Goal: Transaction & Acquisition: Subscribe to service/newsletter

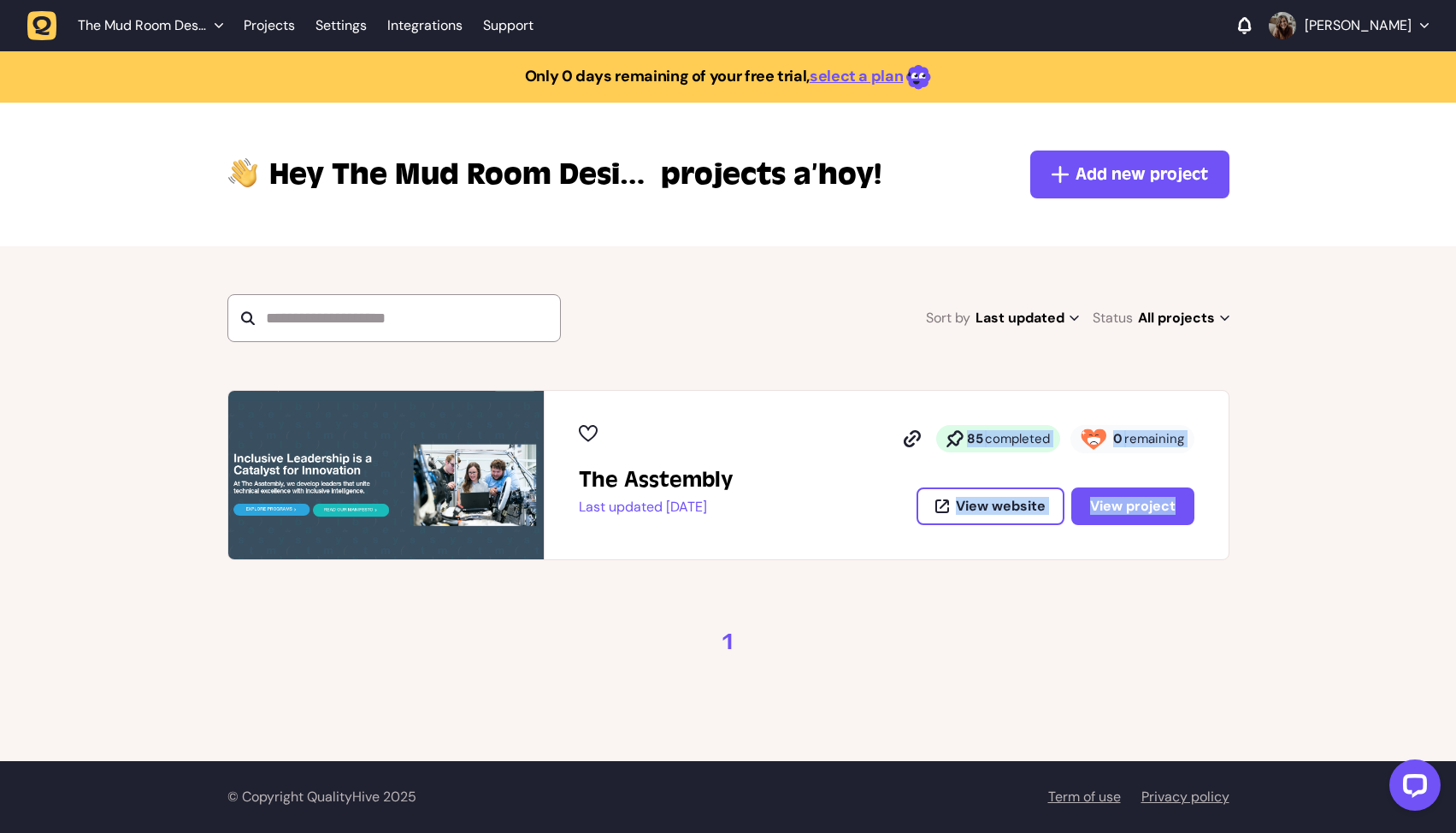
drag, startPoint x: 920, startPoint y: 439, endPoint x: 711, endPoint y: 559, distance: 241.0
click at [710, 559] on main "Only 0 days remaining of your free trial, select a plan Hey The Mud Room Design…" at bounding box center [728, 406] width 1456 height 710
click at [1166, 168] on span "Add new project" at bounding box center [1142, 174] width 133 height 24
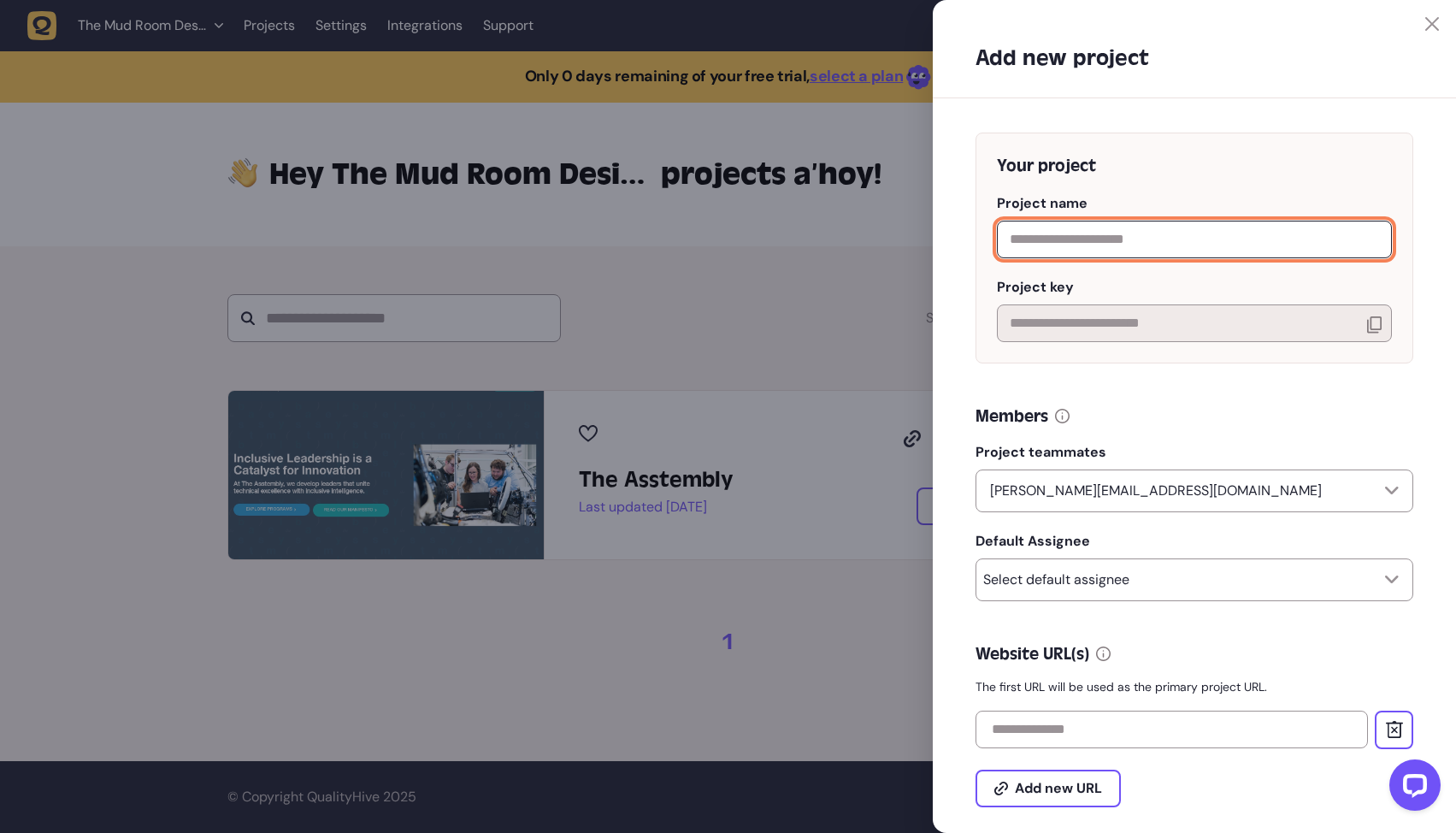
click at [1086, 239] on input "text" at bounding box center [1194, 239] width 395 height 37
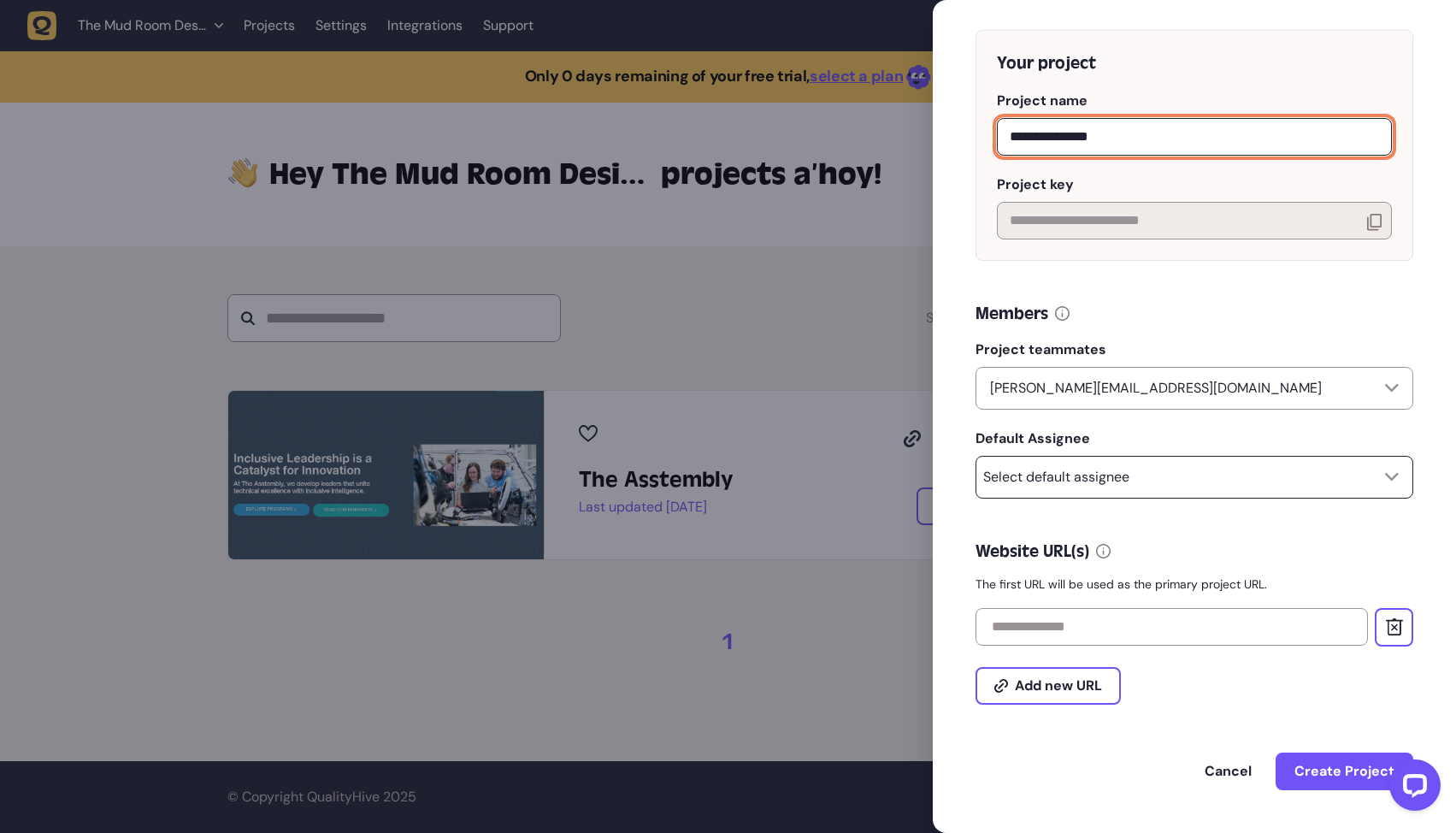
scroll to position [110, 0]
type input "**********"
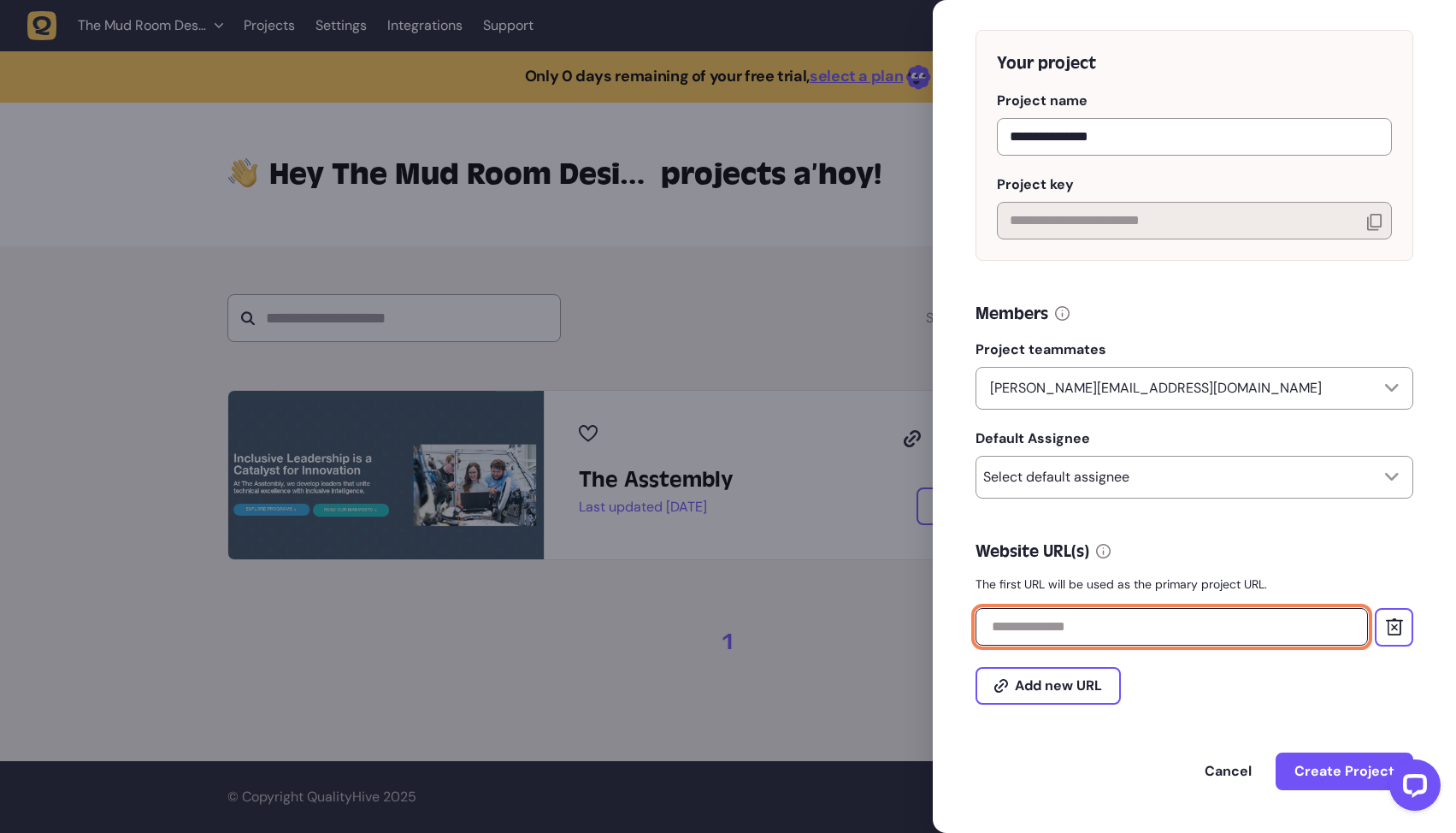
click at [1064, 629] on input "text" at bounding box center [1171, 627] width 393 height 37
paste input "**********"
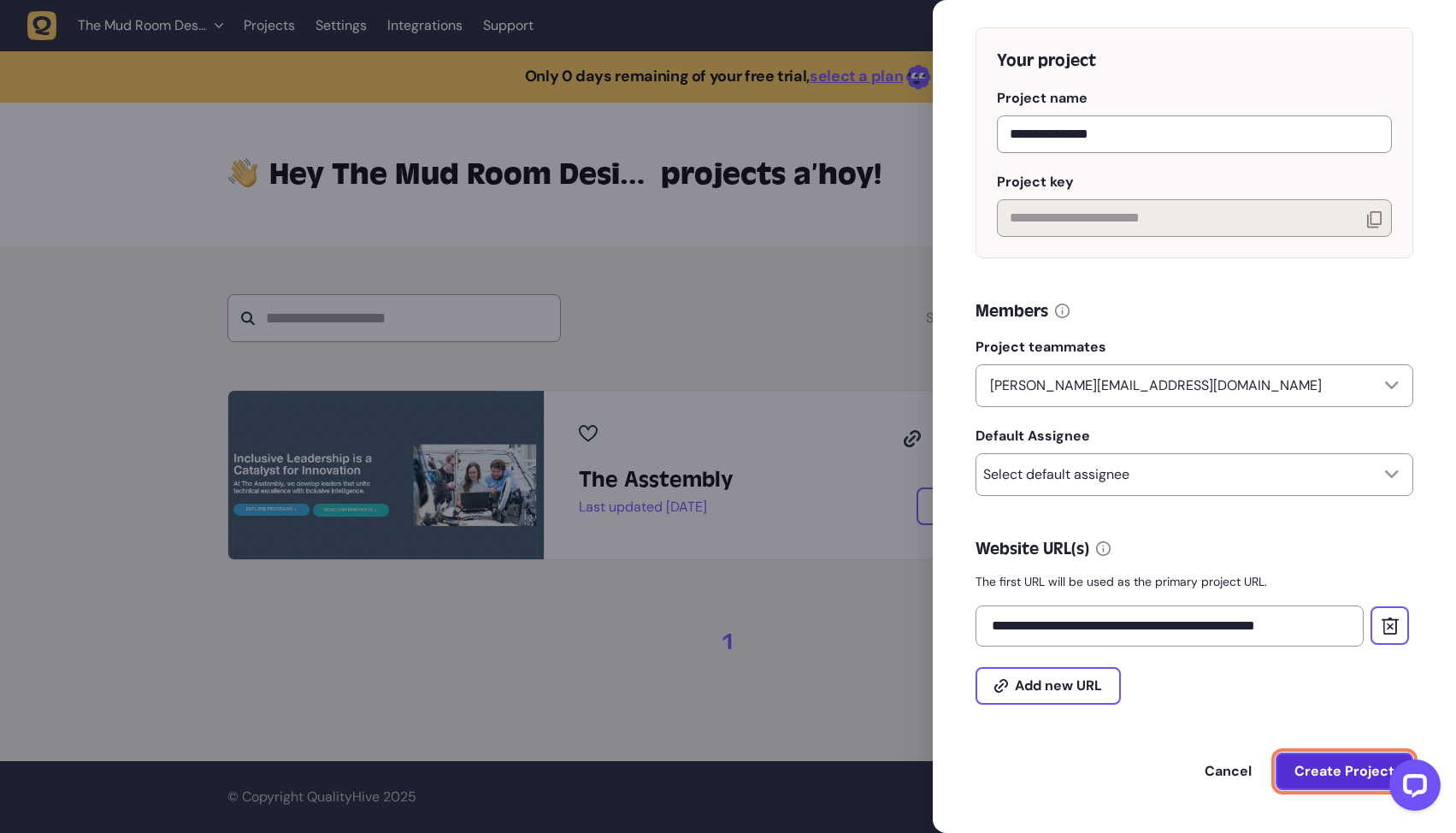
type input "**********"
click at [1336, 777] on span "Create Project" at bounding box center [1345, 771] width 100 height 18
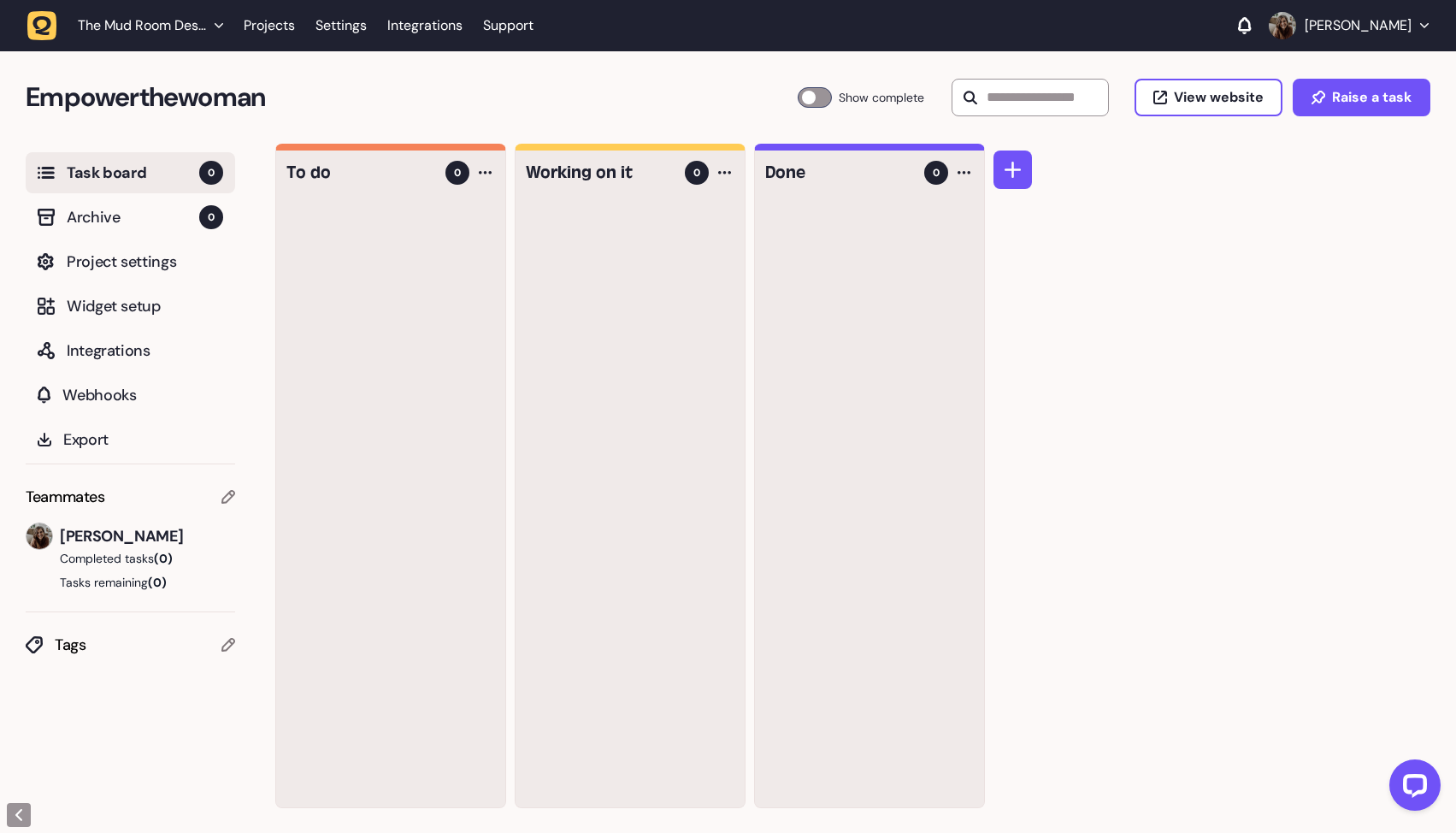
click at [128, 25] on span "The Mud Room Design Studio" at bounding box center [142, 25] width 128 height 17
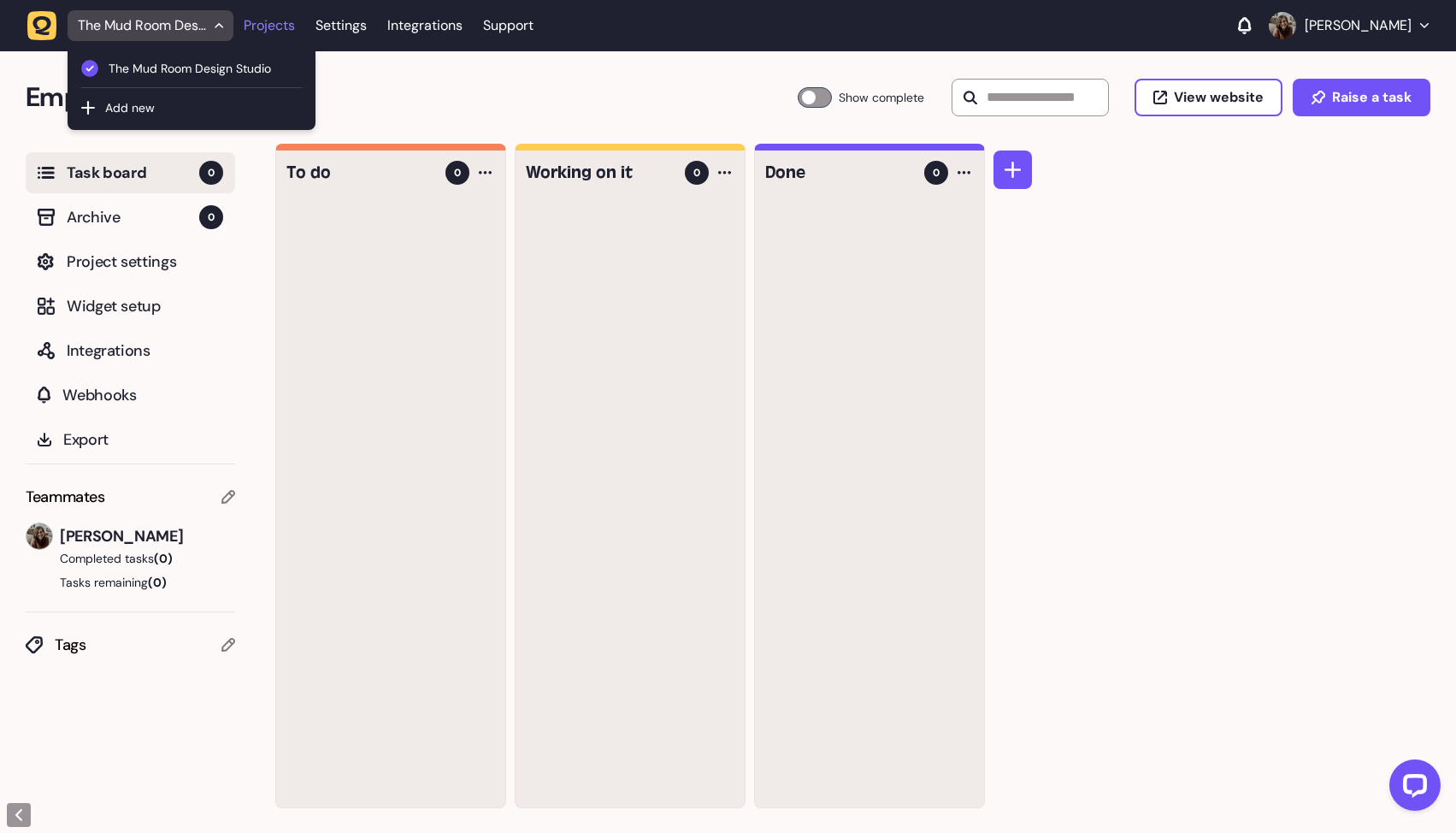
click at [271, 17] on link "Projects" at bounding box center [270, 25] width 51 height 31
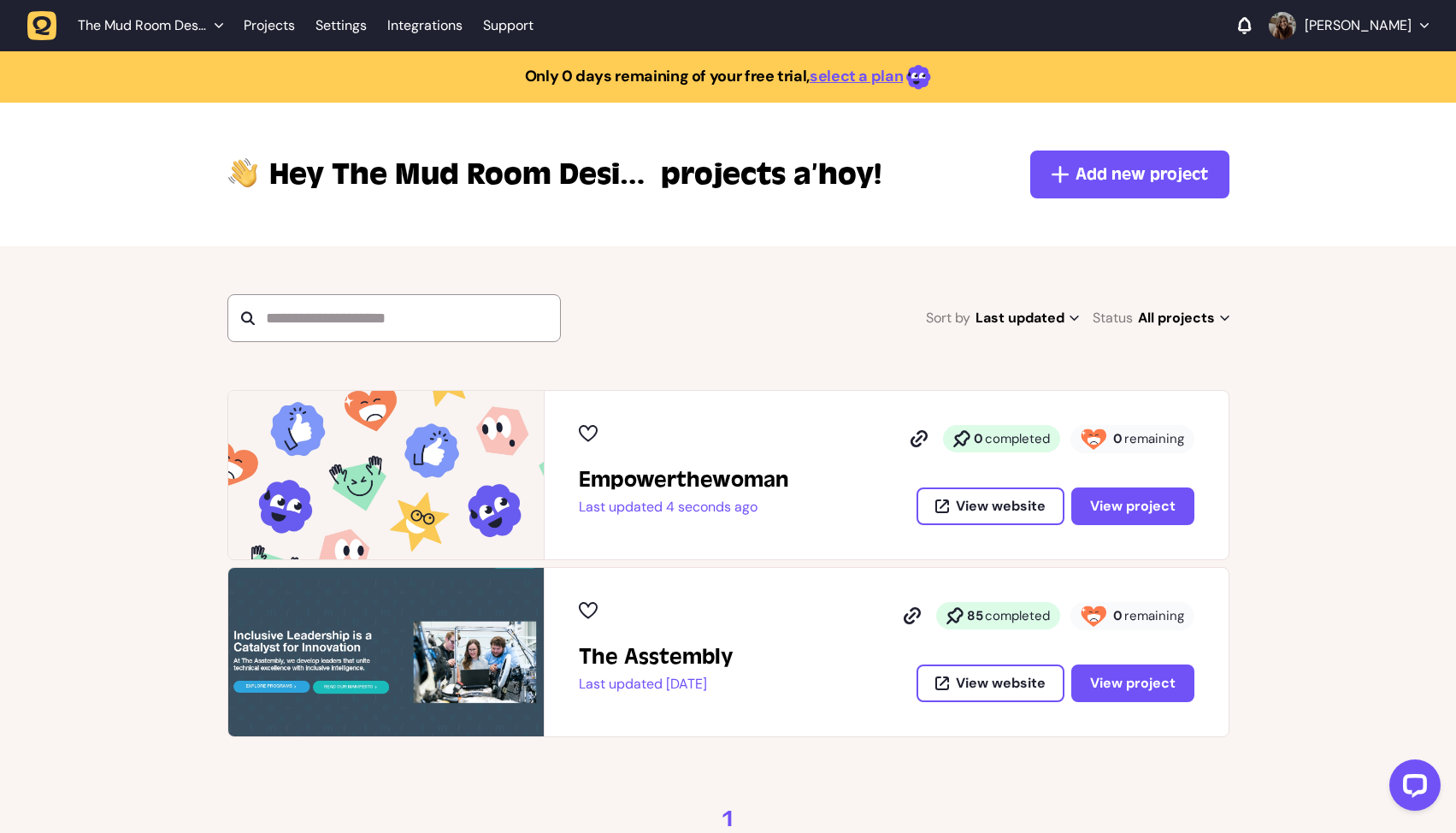
click at [807, 629] on div "The Asstembly Last updated [DATE] 85 completed 0 remaining View website View pr…" at bounding box center [886, 652] width 615 height 100
click at [274, 24] on link "Projects" at bounding box center [270, 25] width 51 height 31
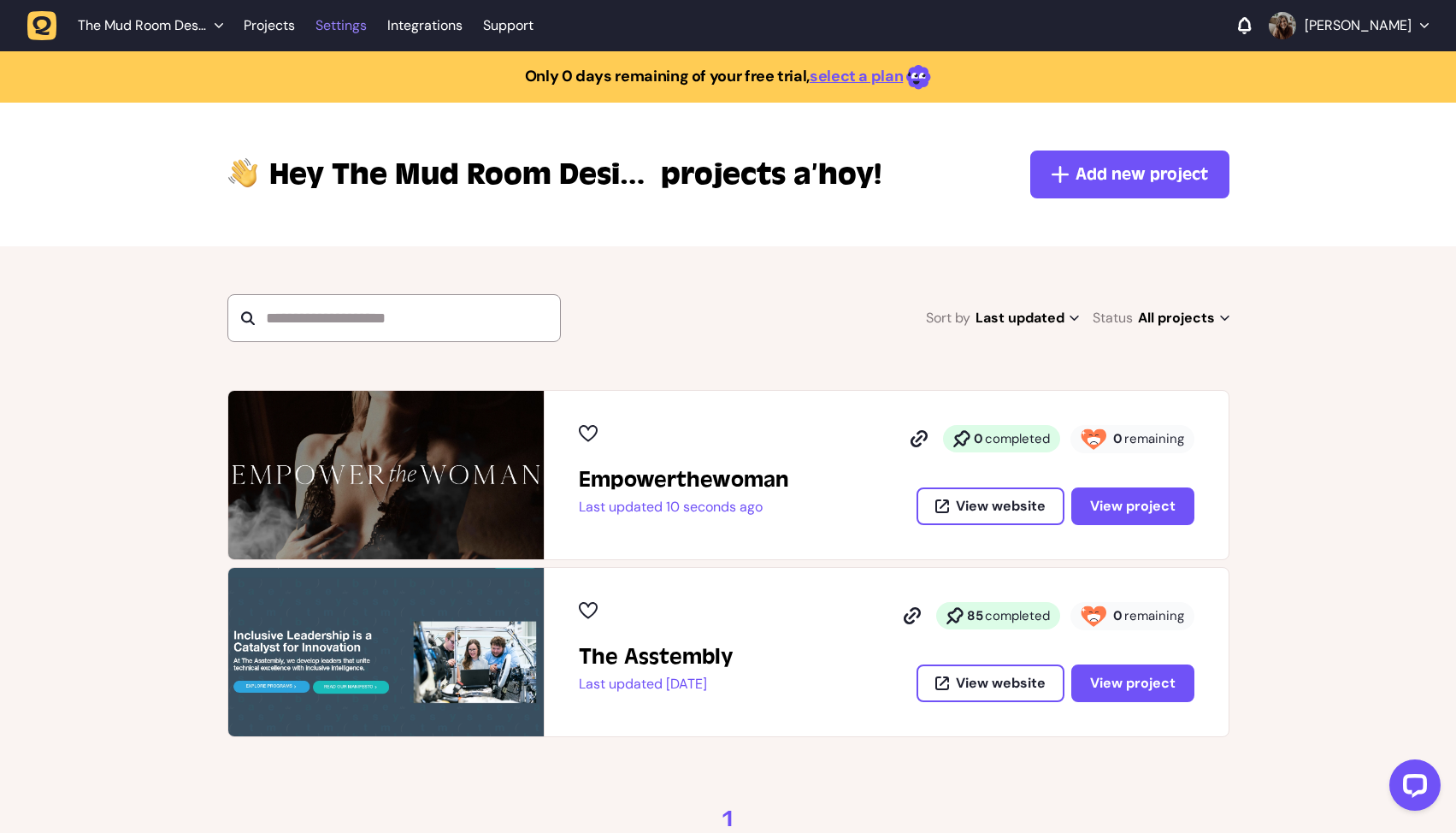
click at [332, 27] on link "Settings" at bounding box center [341, 25] width 51 height 31
click at [158, 23] on span "The Mud Room Design Studio" at bounding box center [142, 25] width 128 height 17
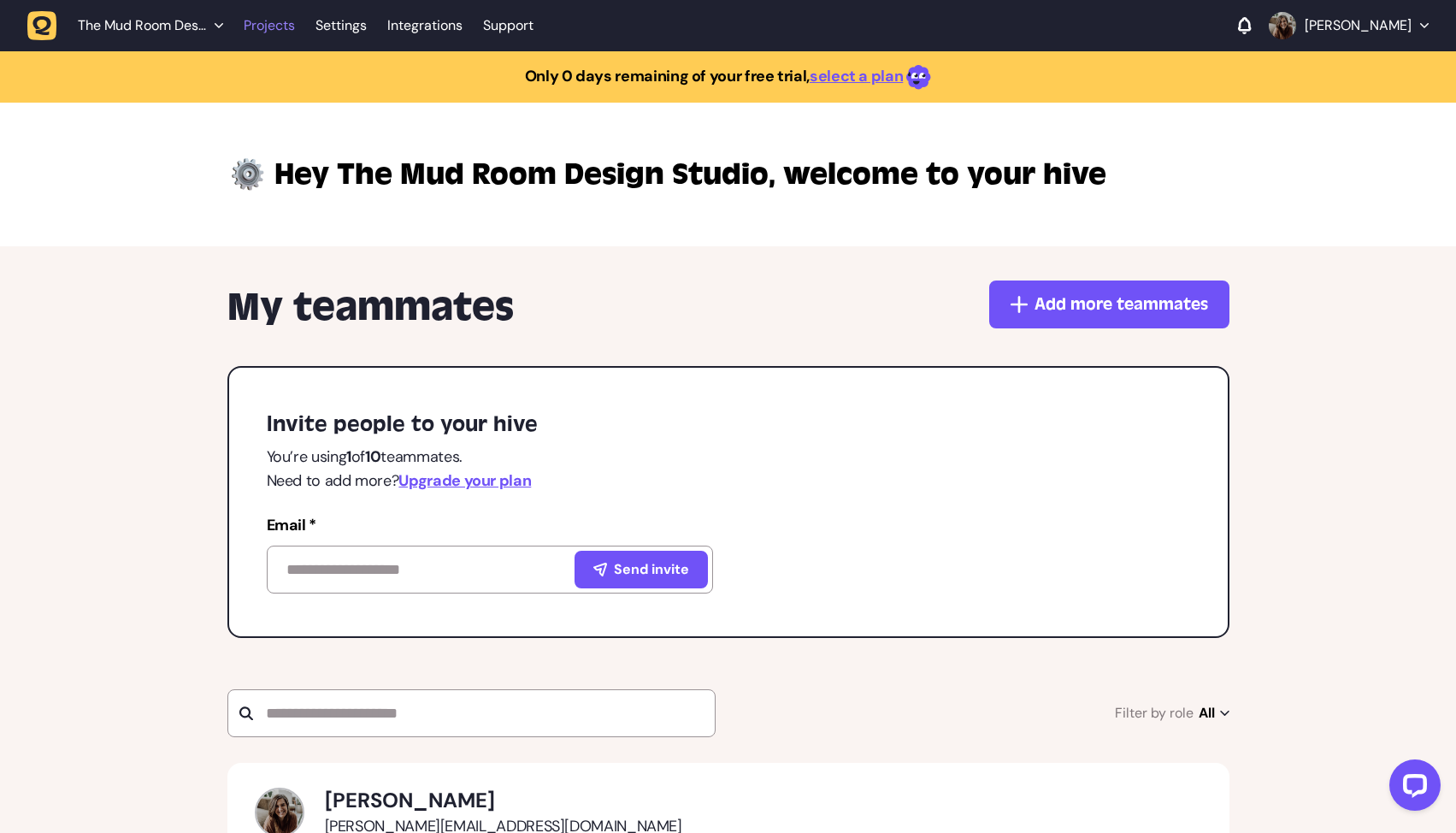
click at [285, 30] on link "Projects" at bounding box center [270, 25] width 51 height 31
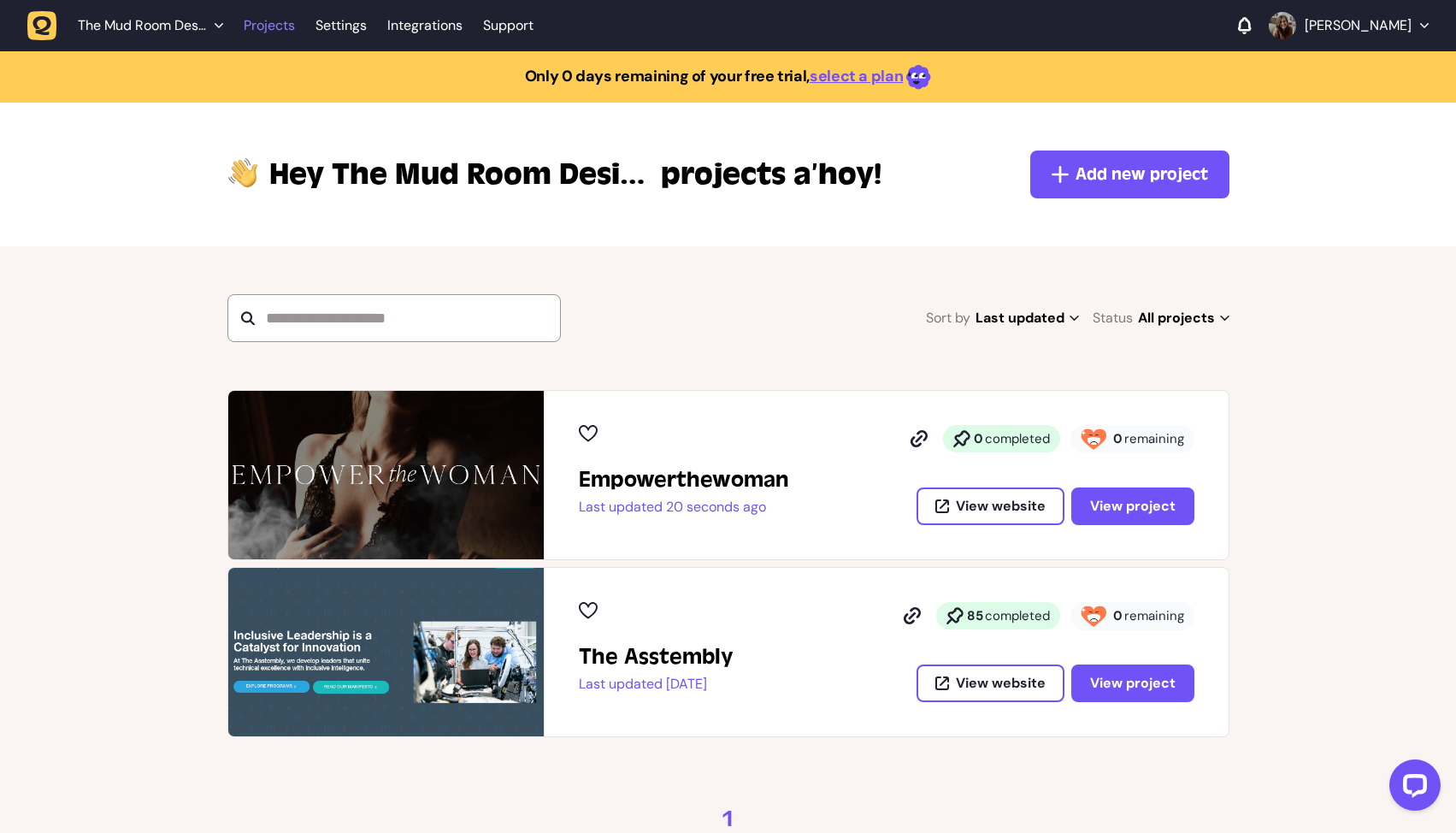
click at [278, 36] on link "Projects" at bounding box center [270, 25] width 51 height 31
click at [915, 615] on icon at bounding box center [912, 616] width 8 height 8
click at [784, 641] on div "The Asstembly Last updated [DATE] 85 completed 0 remaining View website View pr…" at bounding box center [886, 652] width 615 height 100
click at [1135, 688] on span "View project" at bounding box center [1132, 682] width 86 height 18
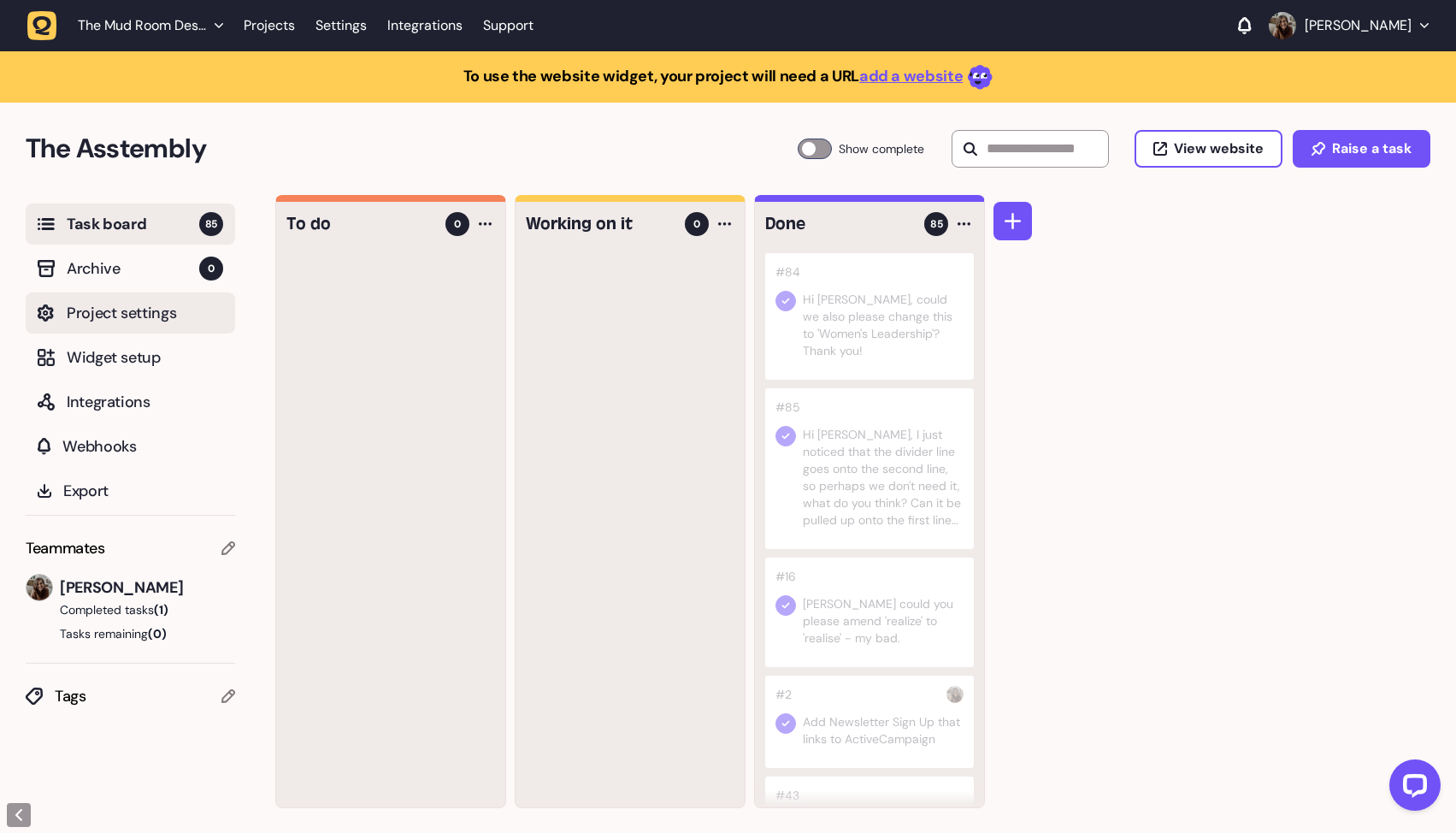
click at [99, 310] on span "Project settings" at bounding box center [145, 313] width 157 height 24
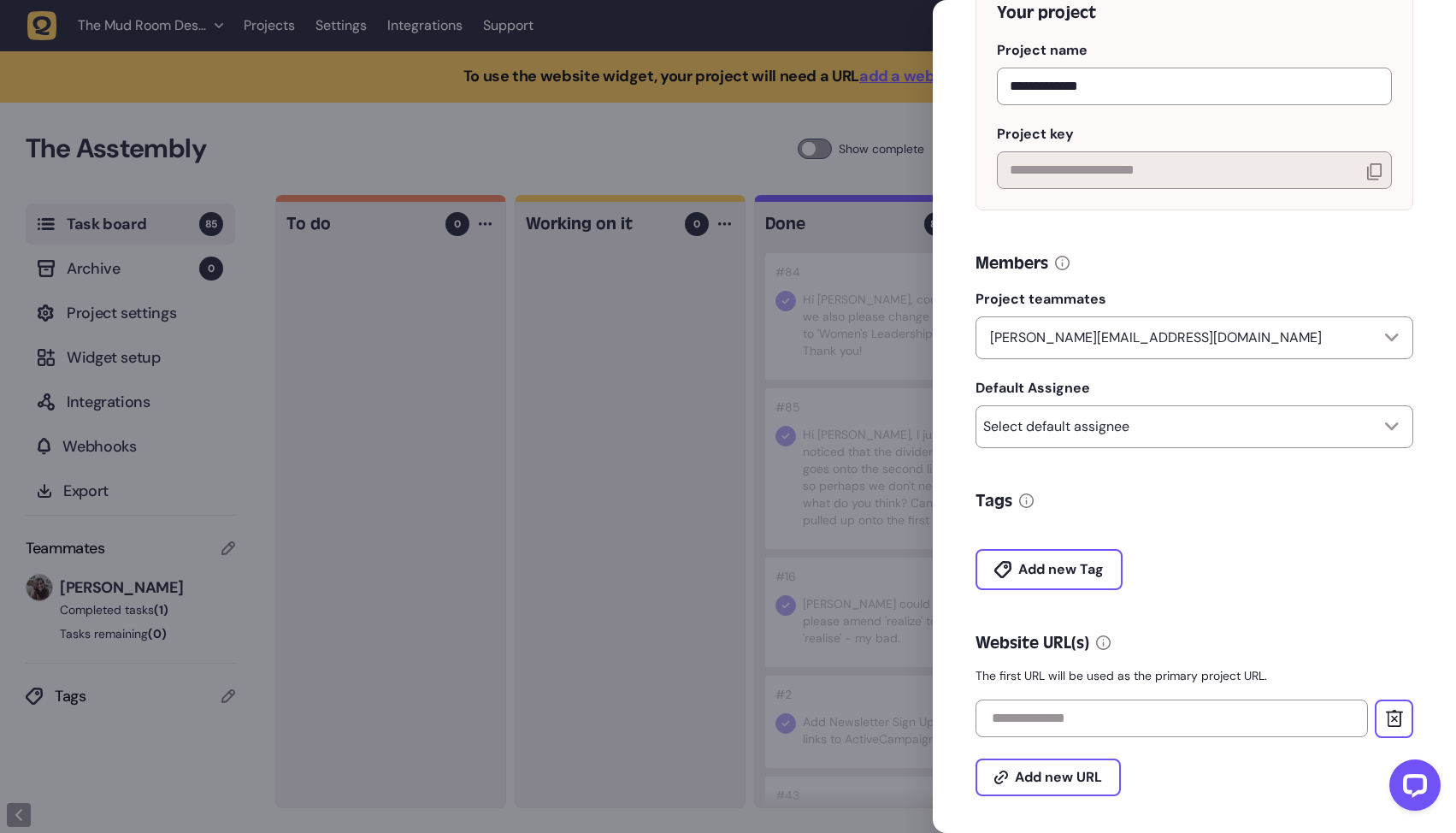
scroll to position [253, 0]
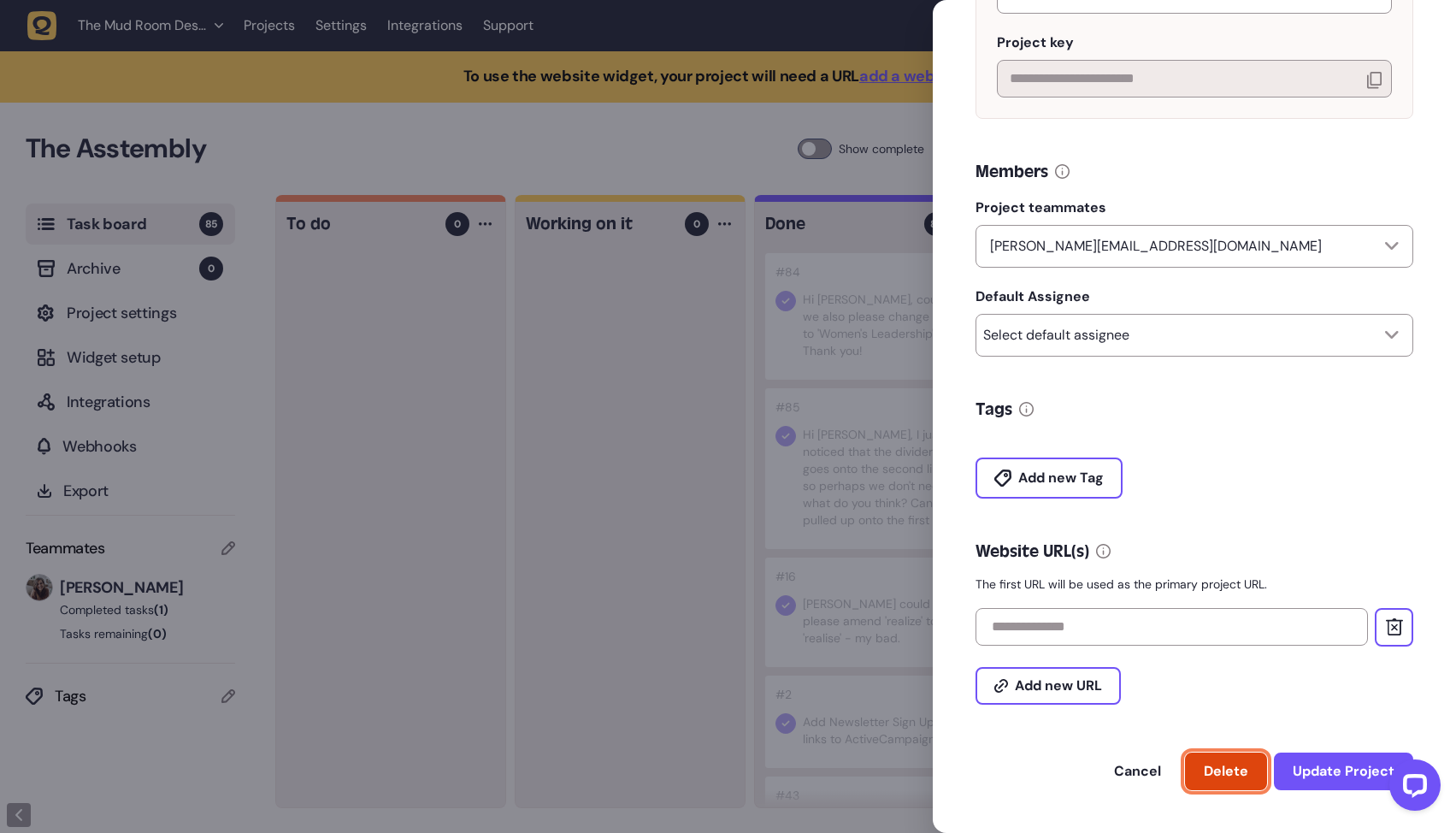
click at [1235, 775] on span "Delete" at bounding box center [1226, 771] width 44 height 18
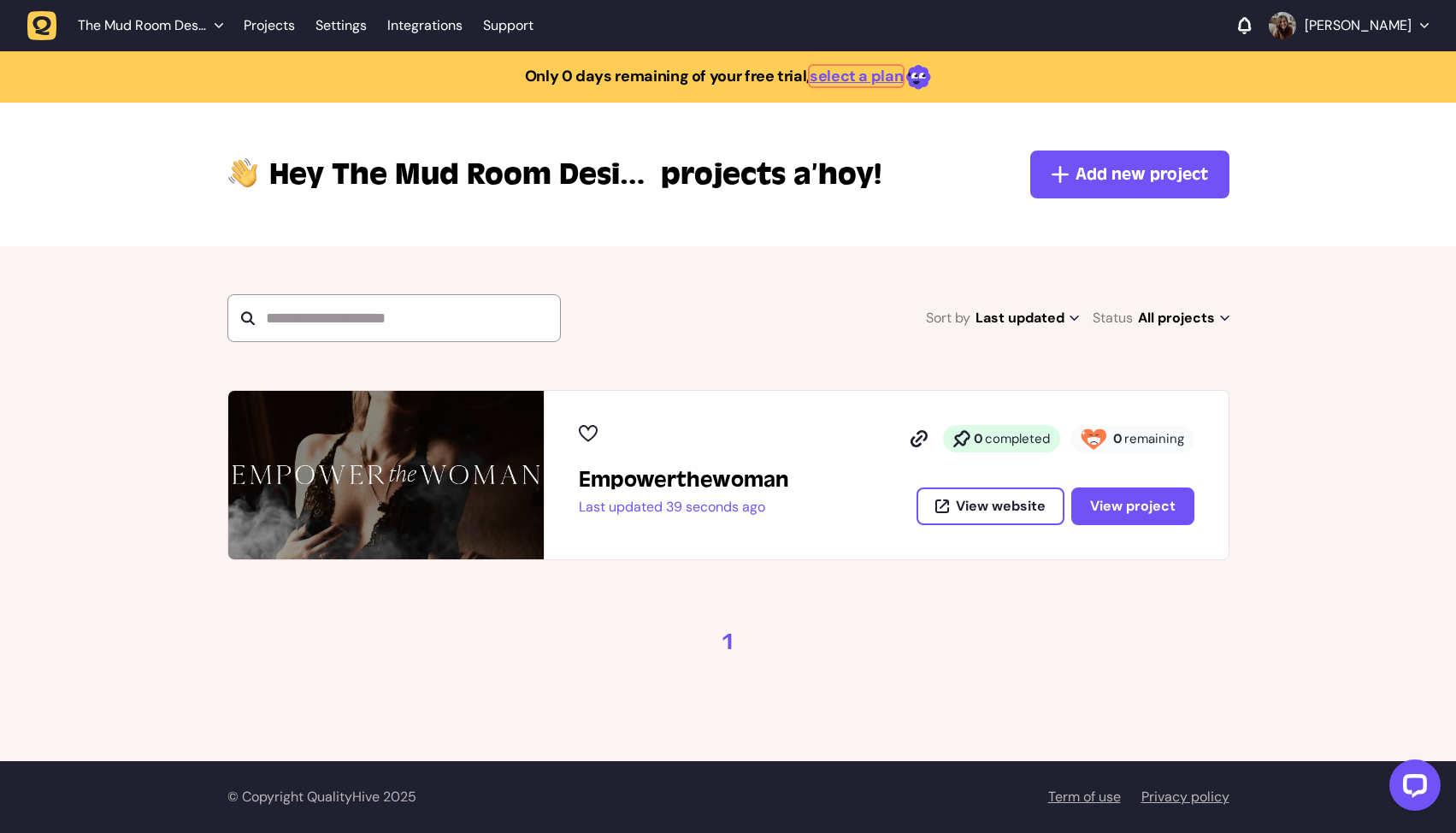
click at [866, 70] on link "select a plan" at bounding box center [855, 76] width 94 height 21
click at [859, 78] on link "select a plan" at bounding box center [855, 76] width 94 height 21
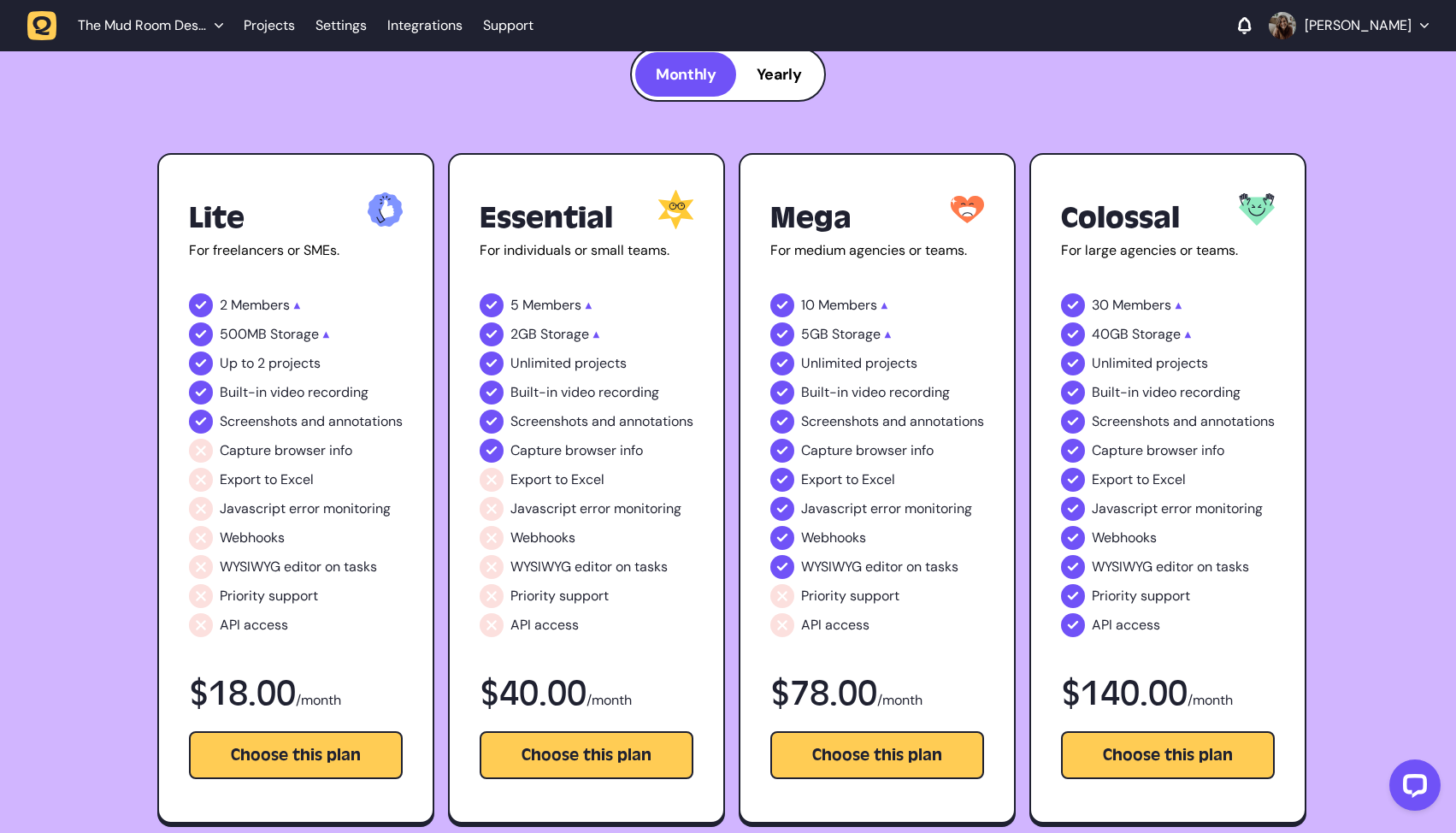
scroll to position [1212, 0]
click at [776, 75] on span "Yearly" at bounding box center [779, 75] width 44 height 21
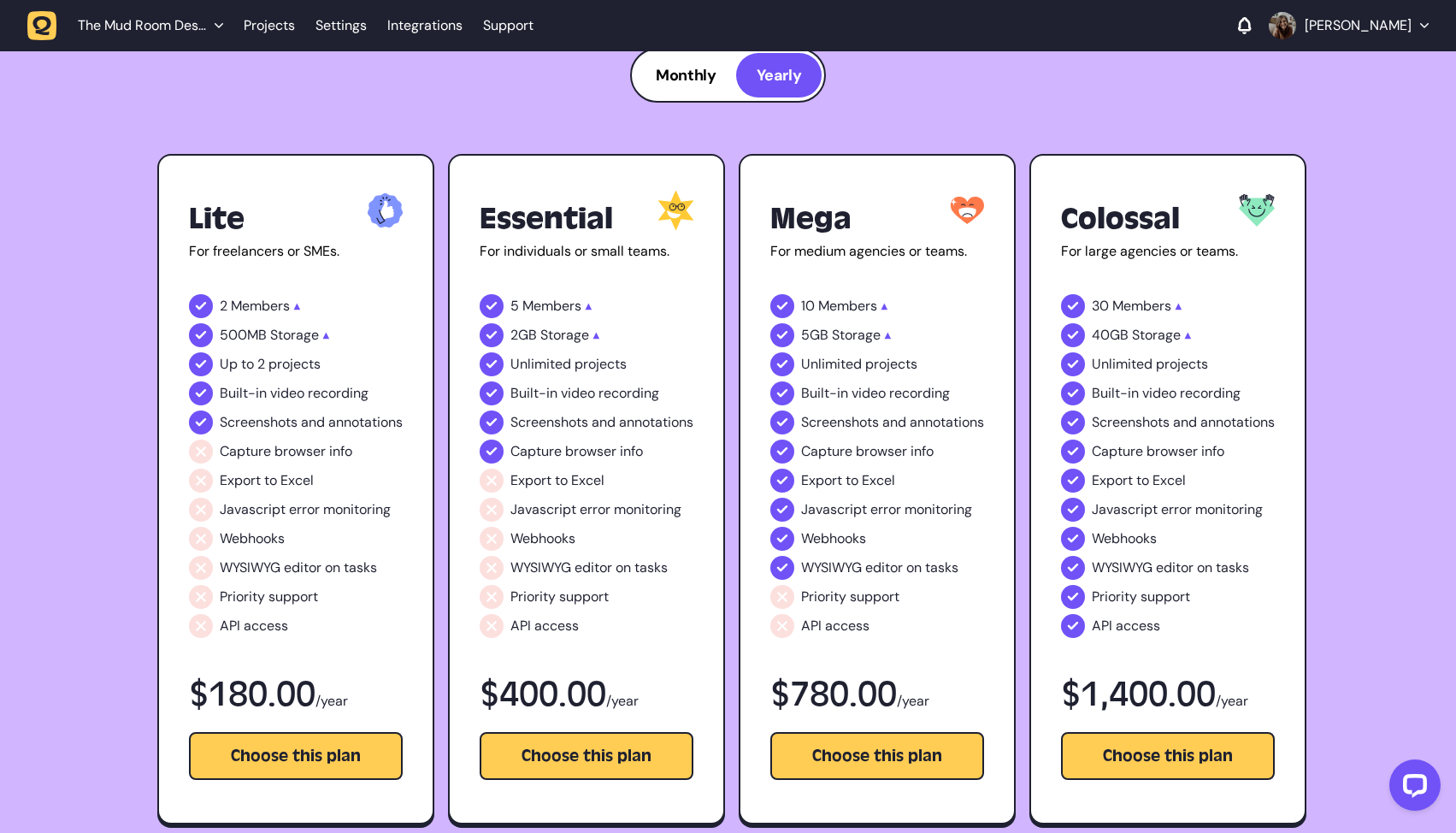
click at [699, 81] on span "Monthly" at bounding box center [685, 75] width 60 height 21
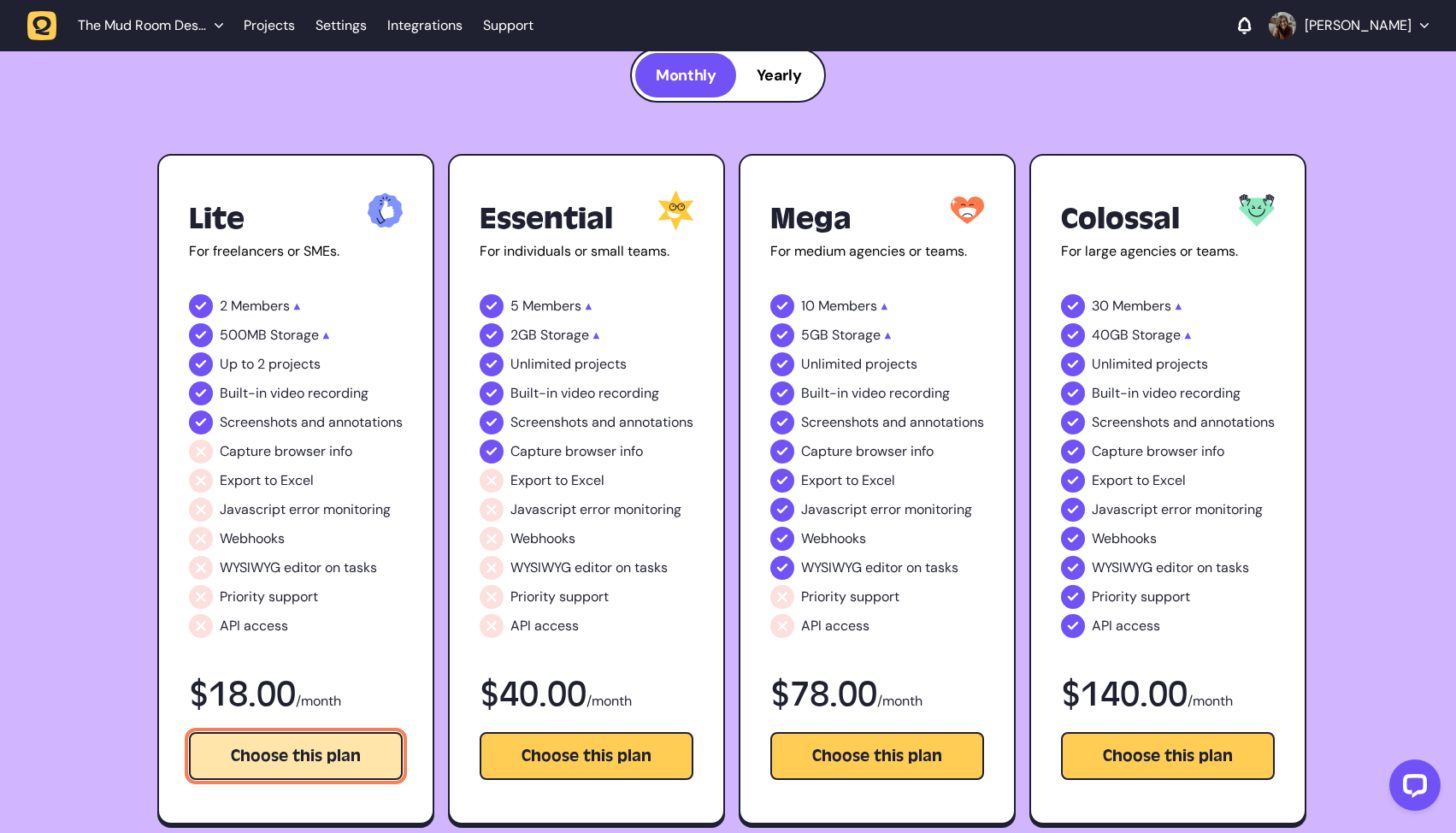
click at [283, 743] on button "Choose this plan" at bounding box center [295, 755] width 214 height 48
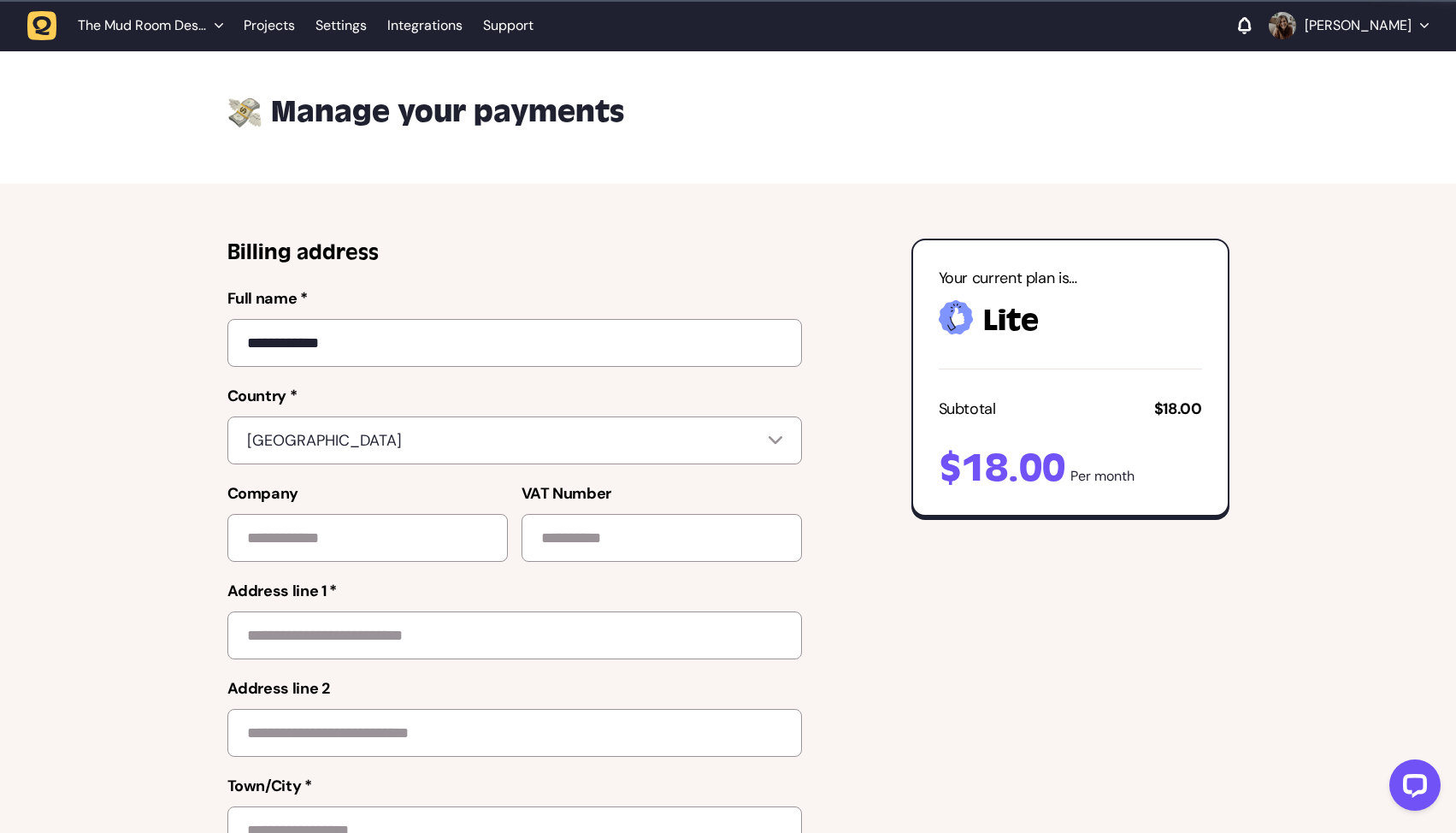
scroll to position [61, 0]
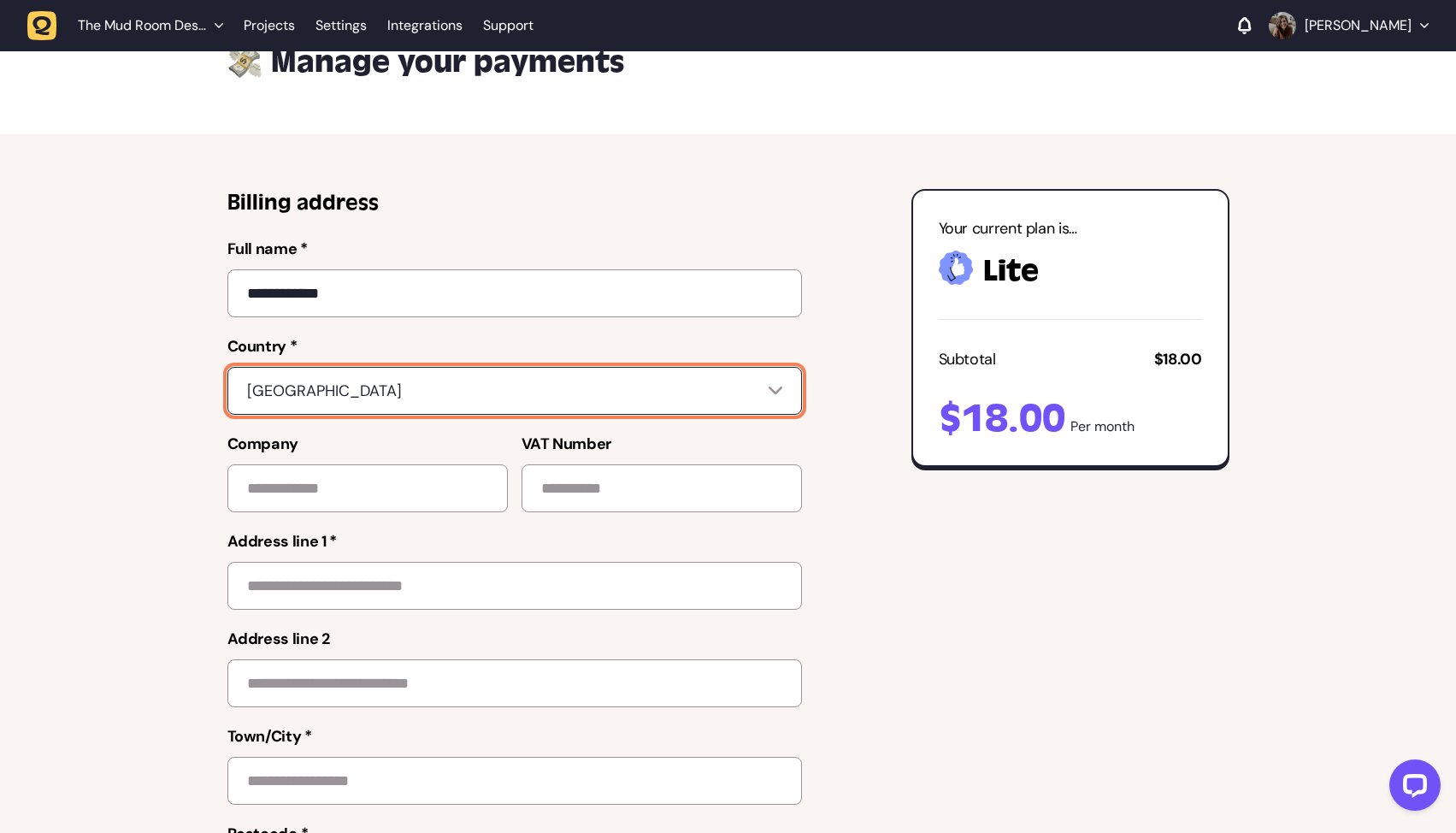
click at [398, 370] on button "[GEOGRAPHIC_DATA]" at bounding box center [515, 391] width 575 height 48
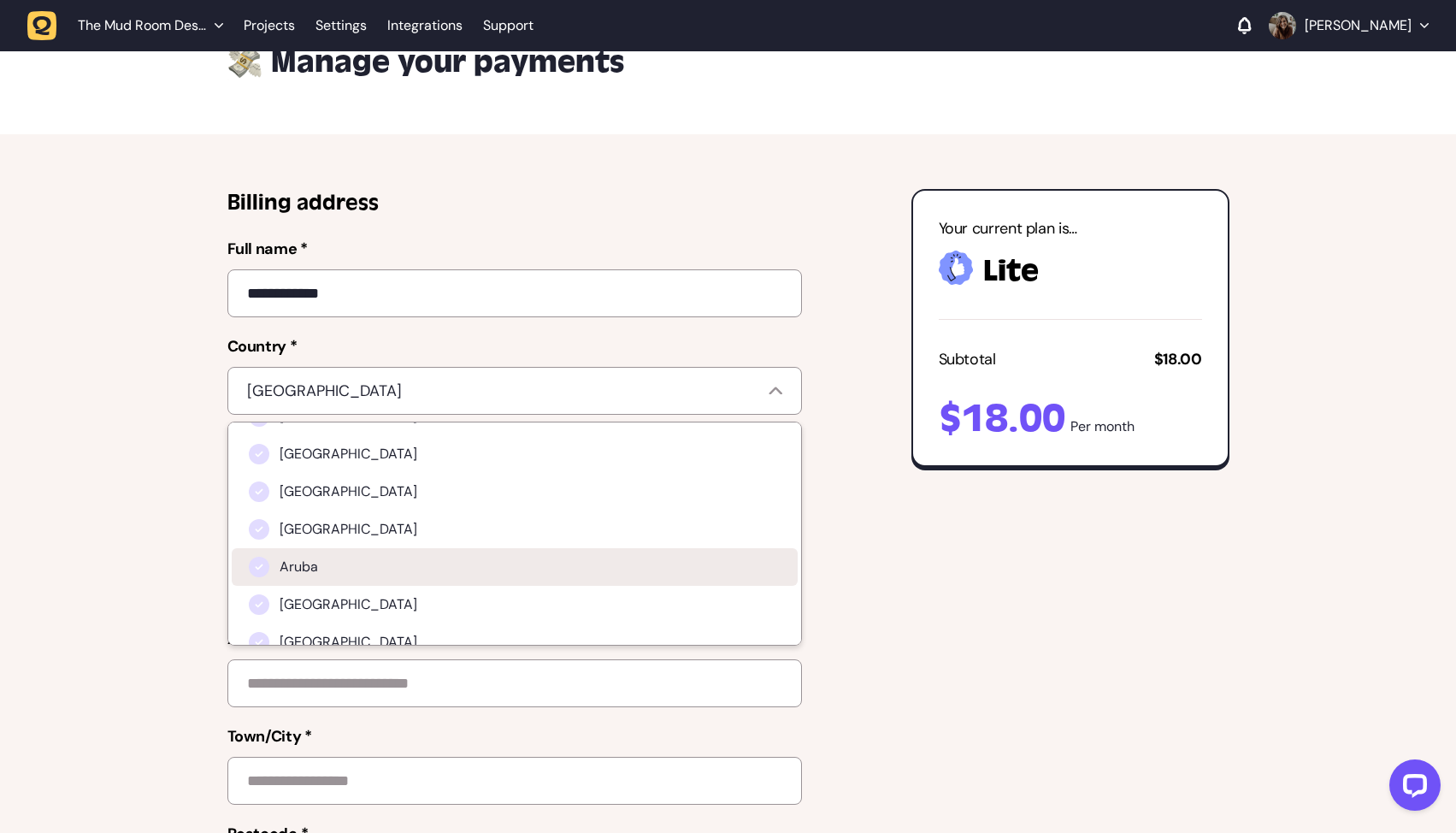
scroll to position [377, 0]
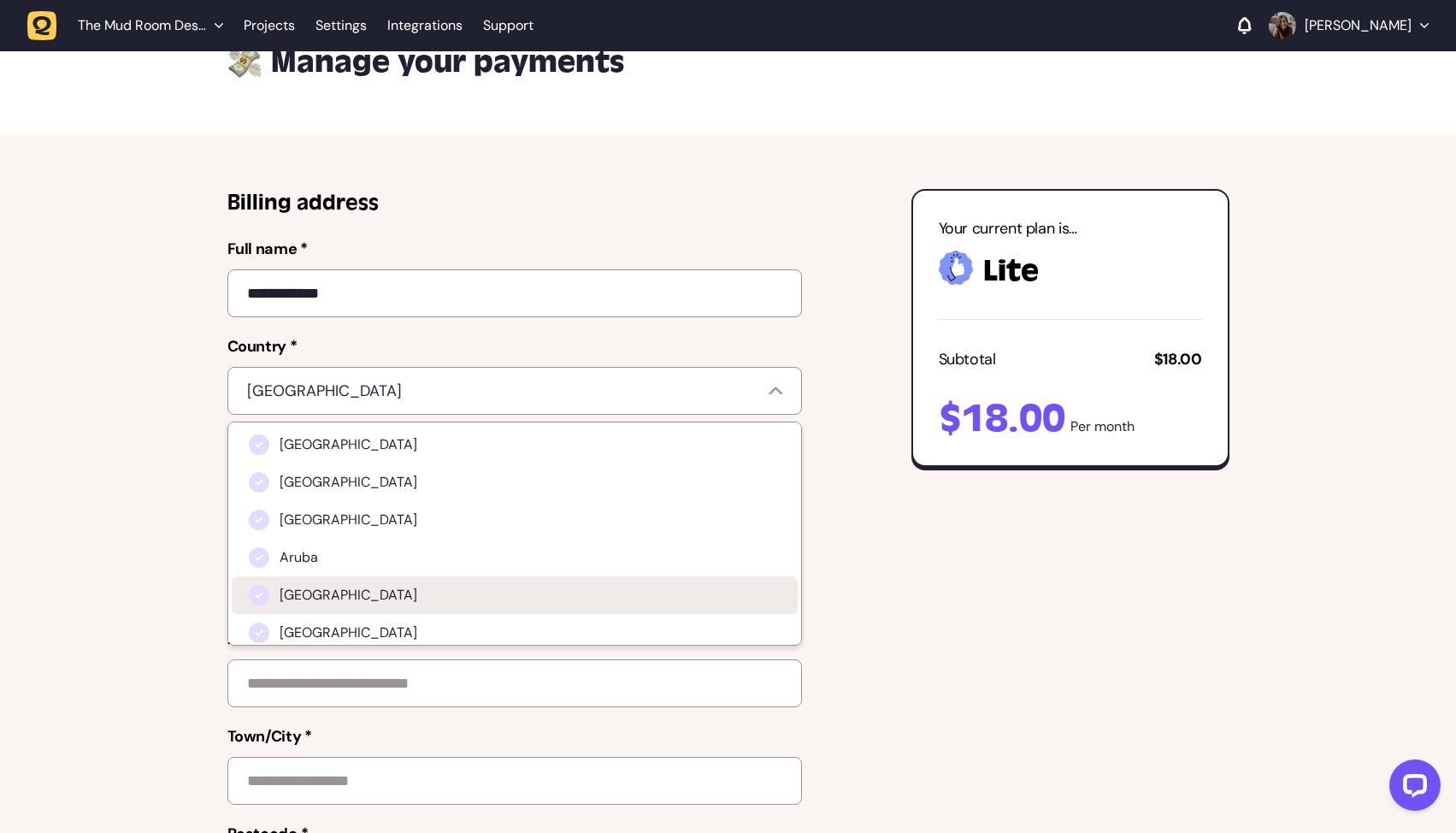
click at [315, 602] on span "[GEOGRAPHIC_DATA]" at bounding box center [348, 595] width 138 height 17
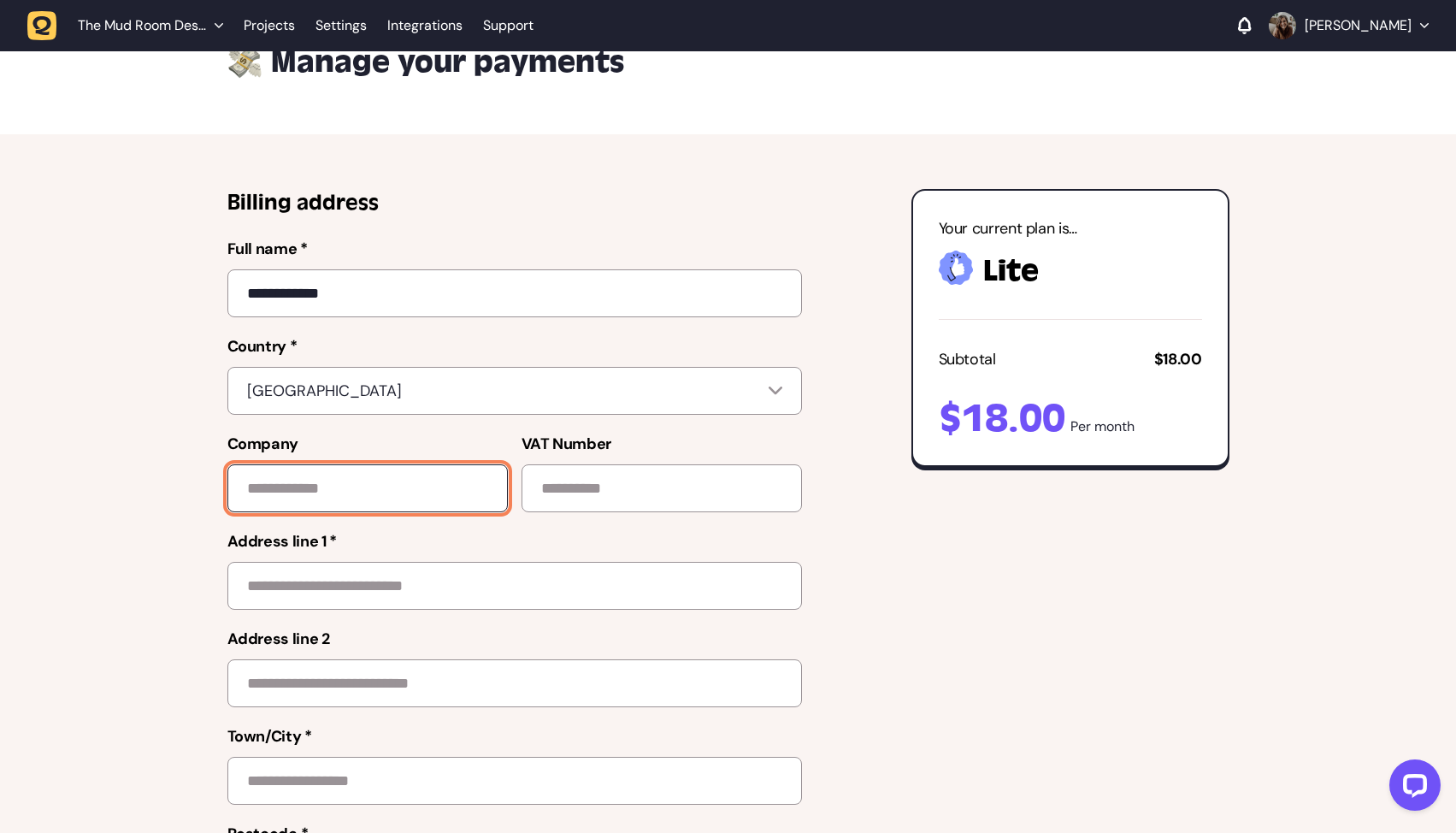
click at [319, 491] on input "Company" at bounding box center [367, 488] width 281 height 48
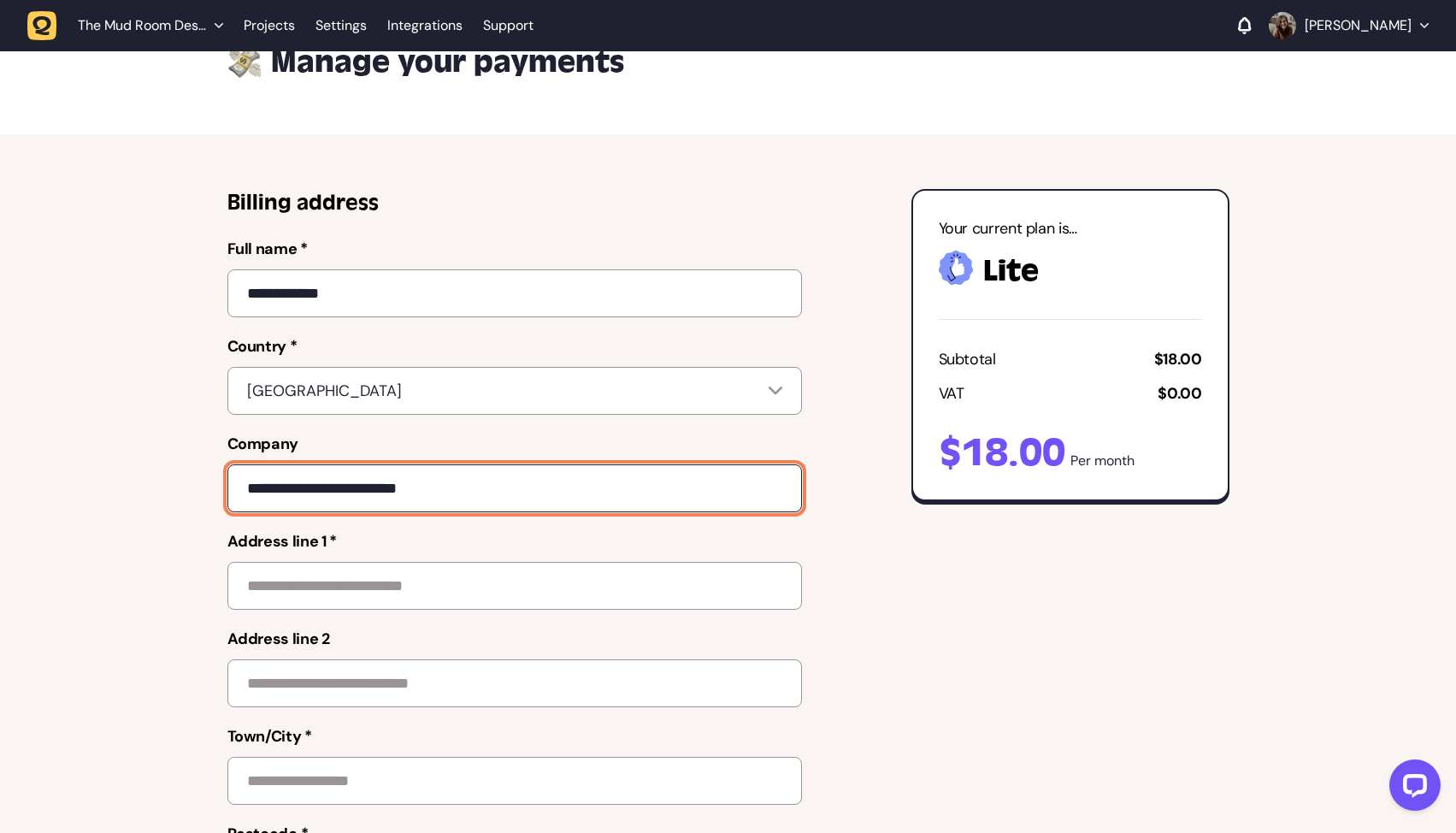
type input "**********"
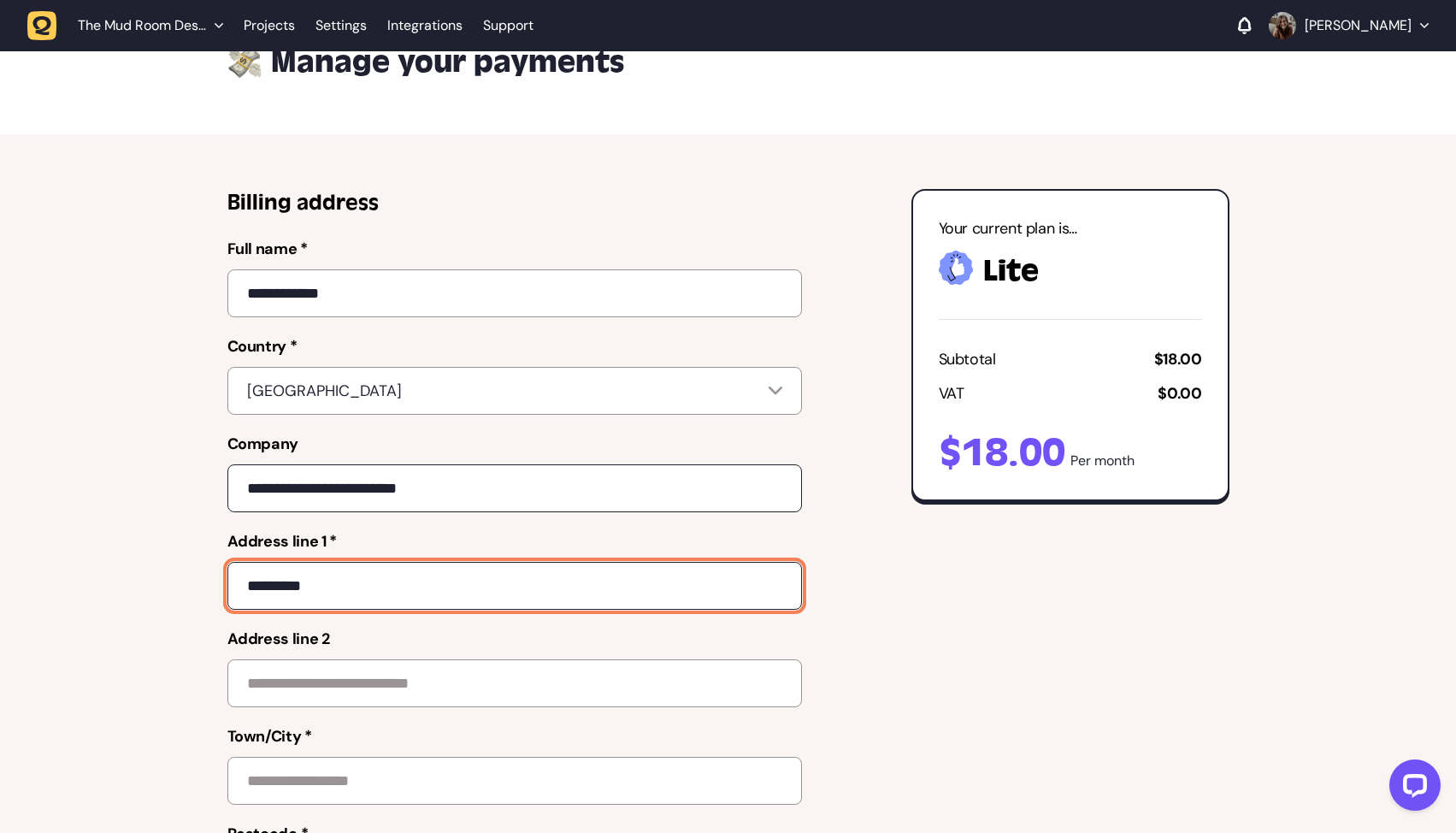
type input "*********"
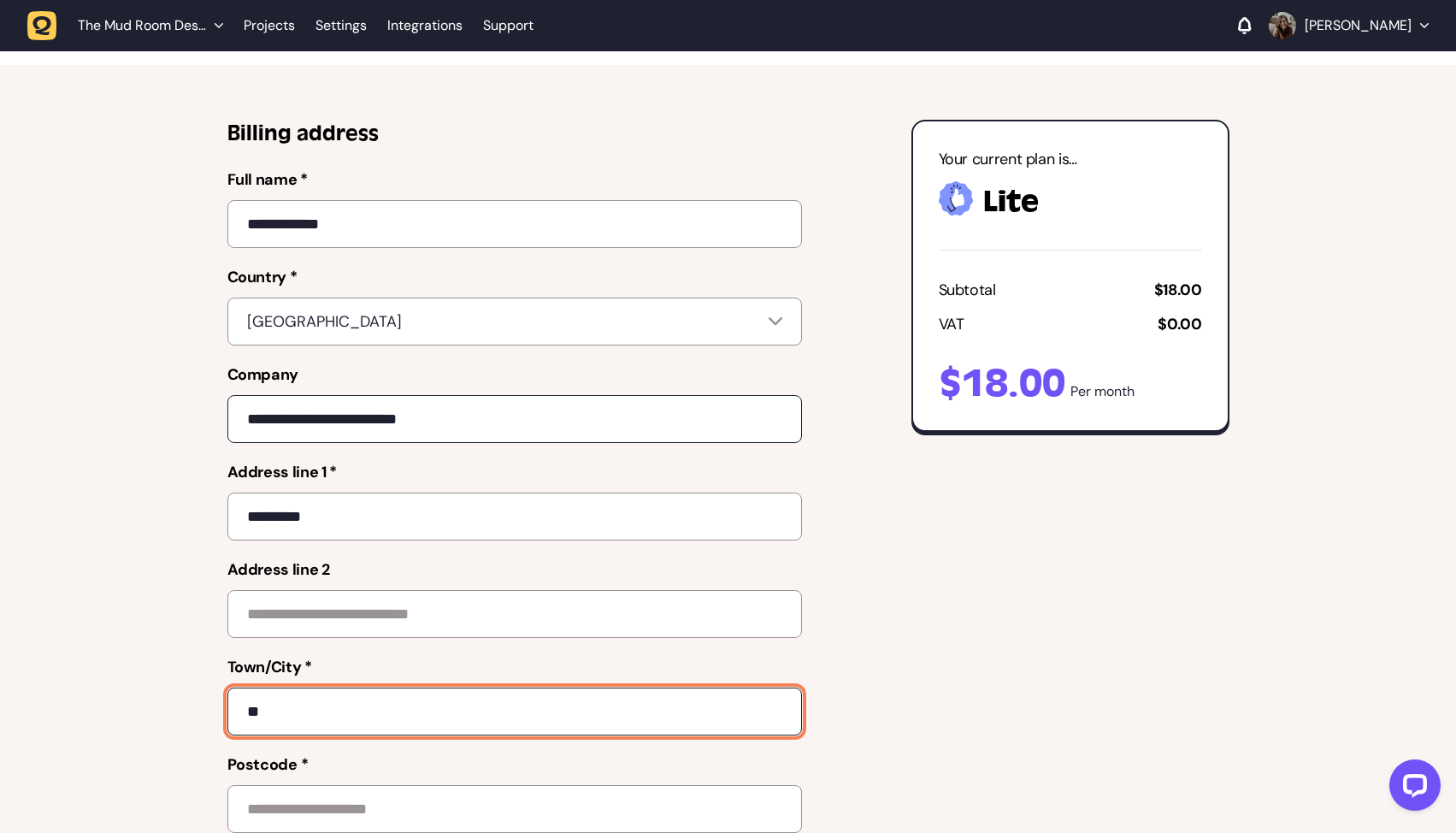
type input "*"
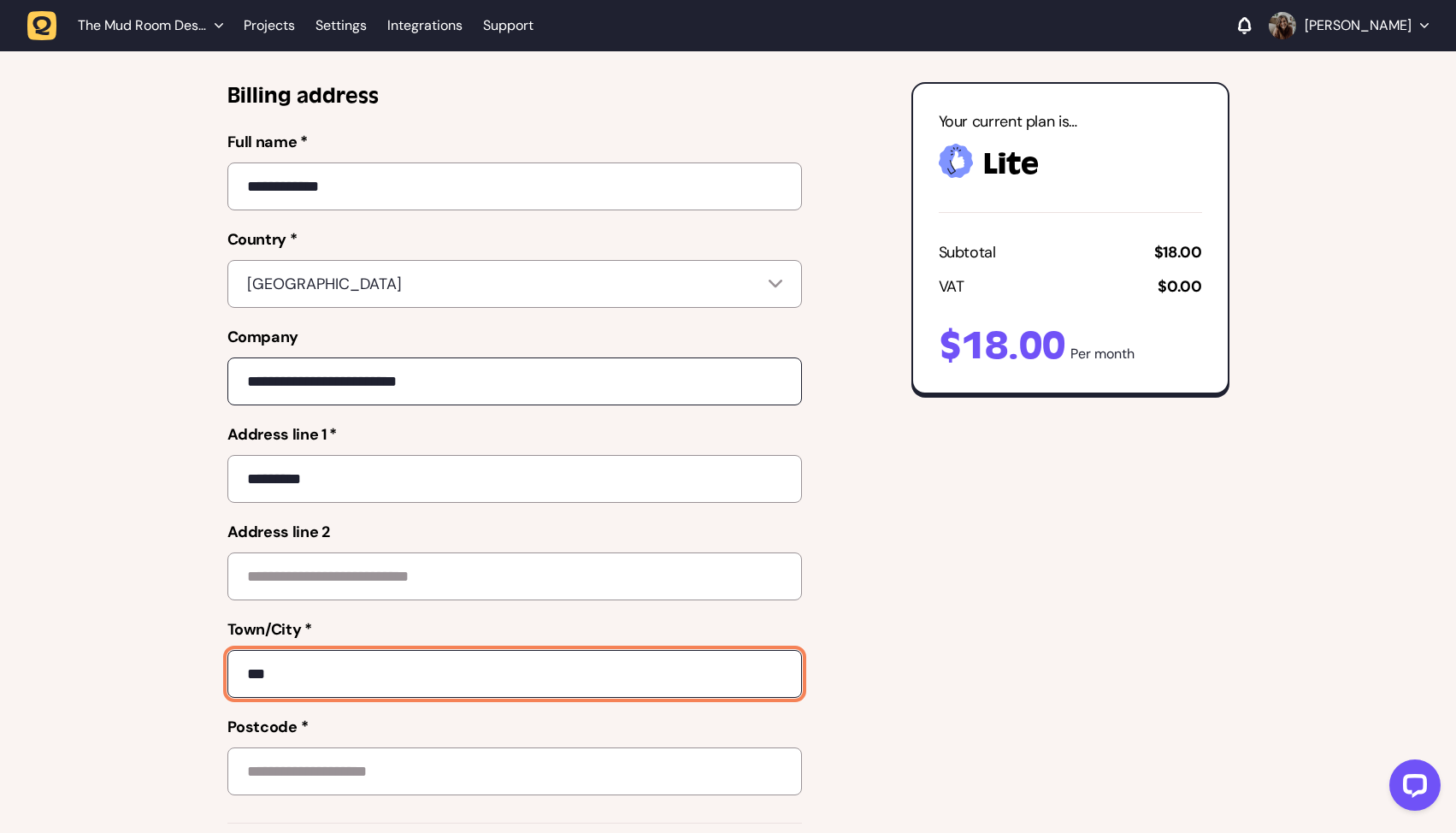
scroll to position [185, 0]
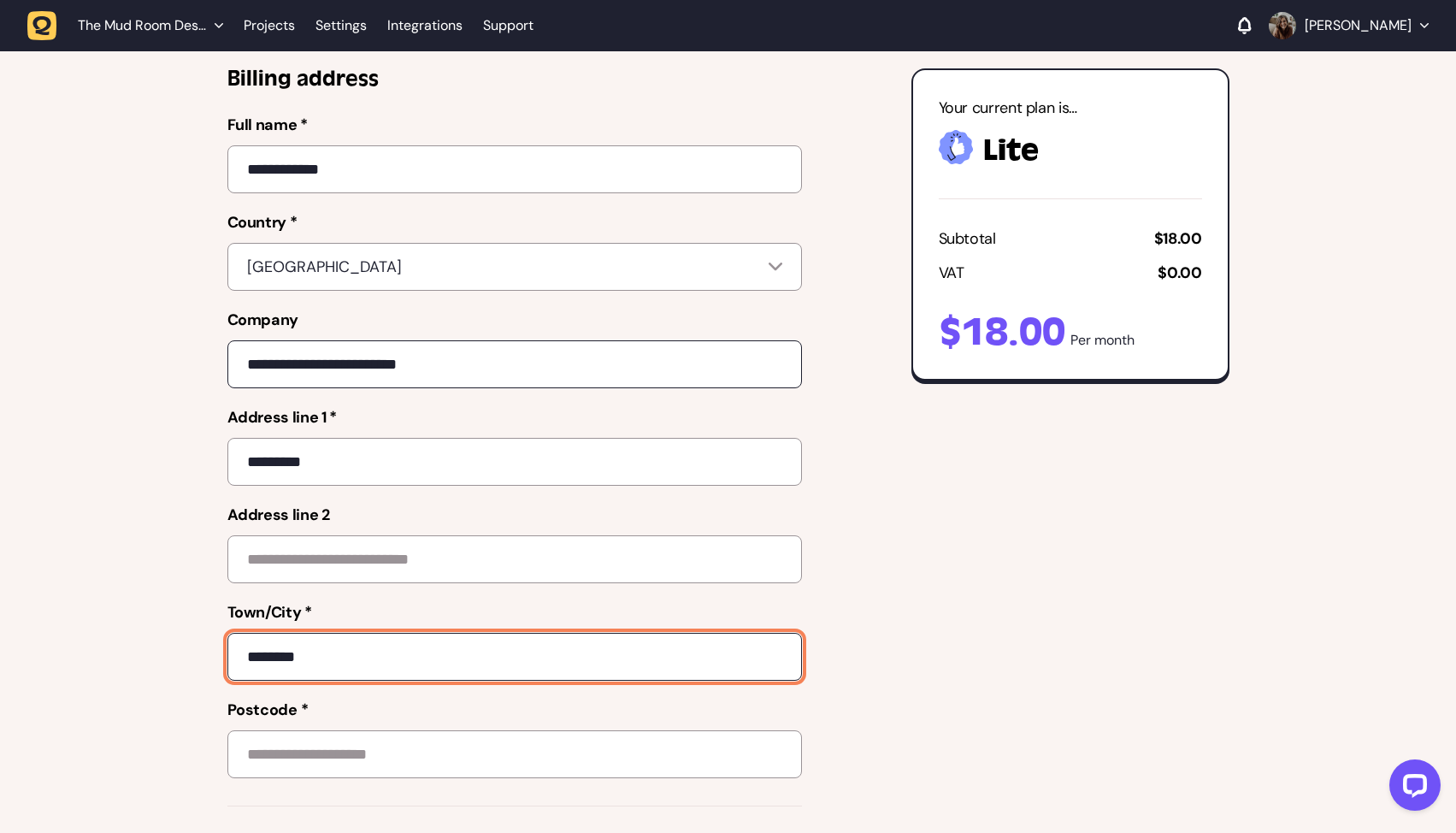
type input "********"
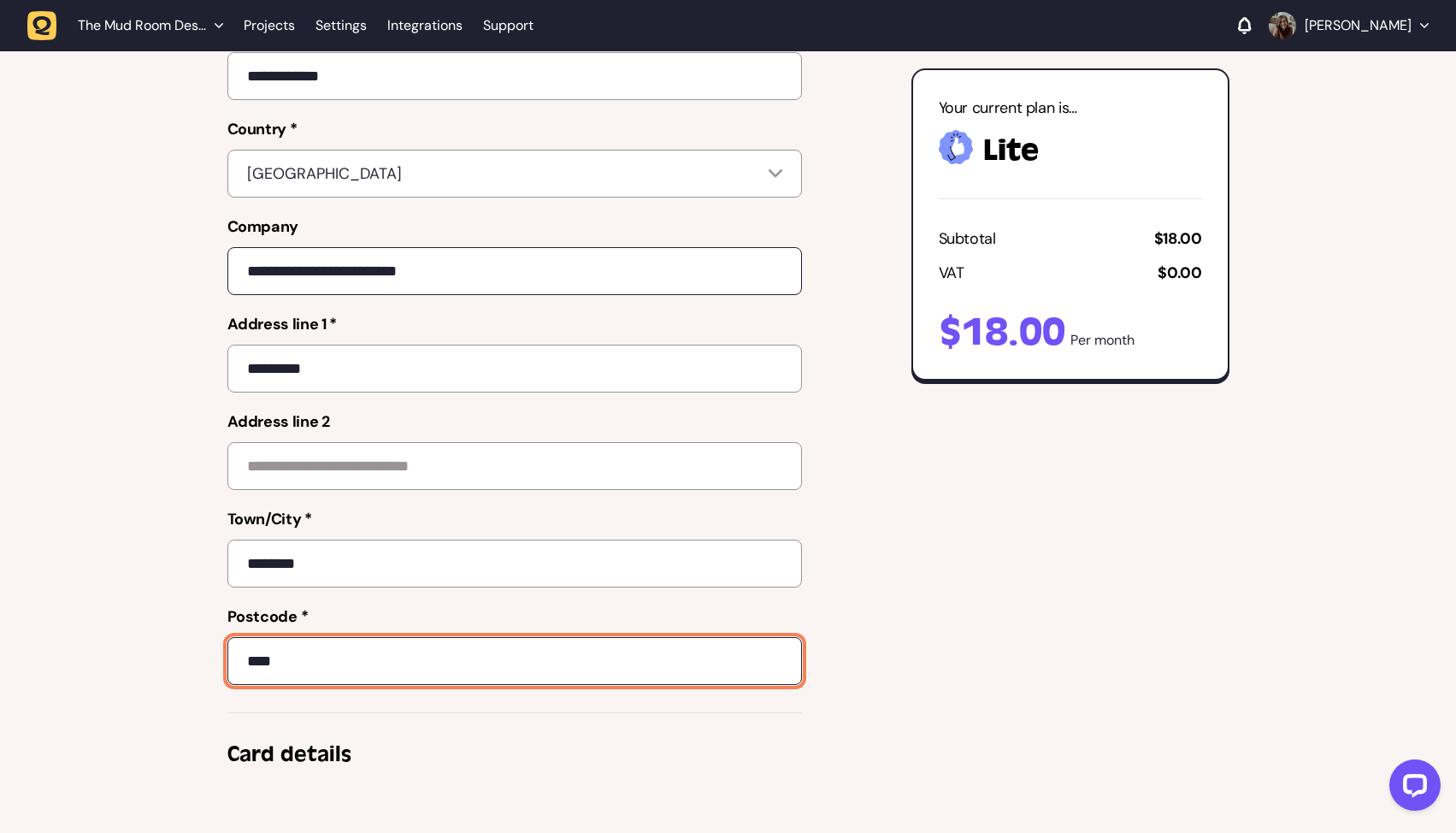
type input "****"
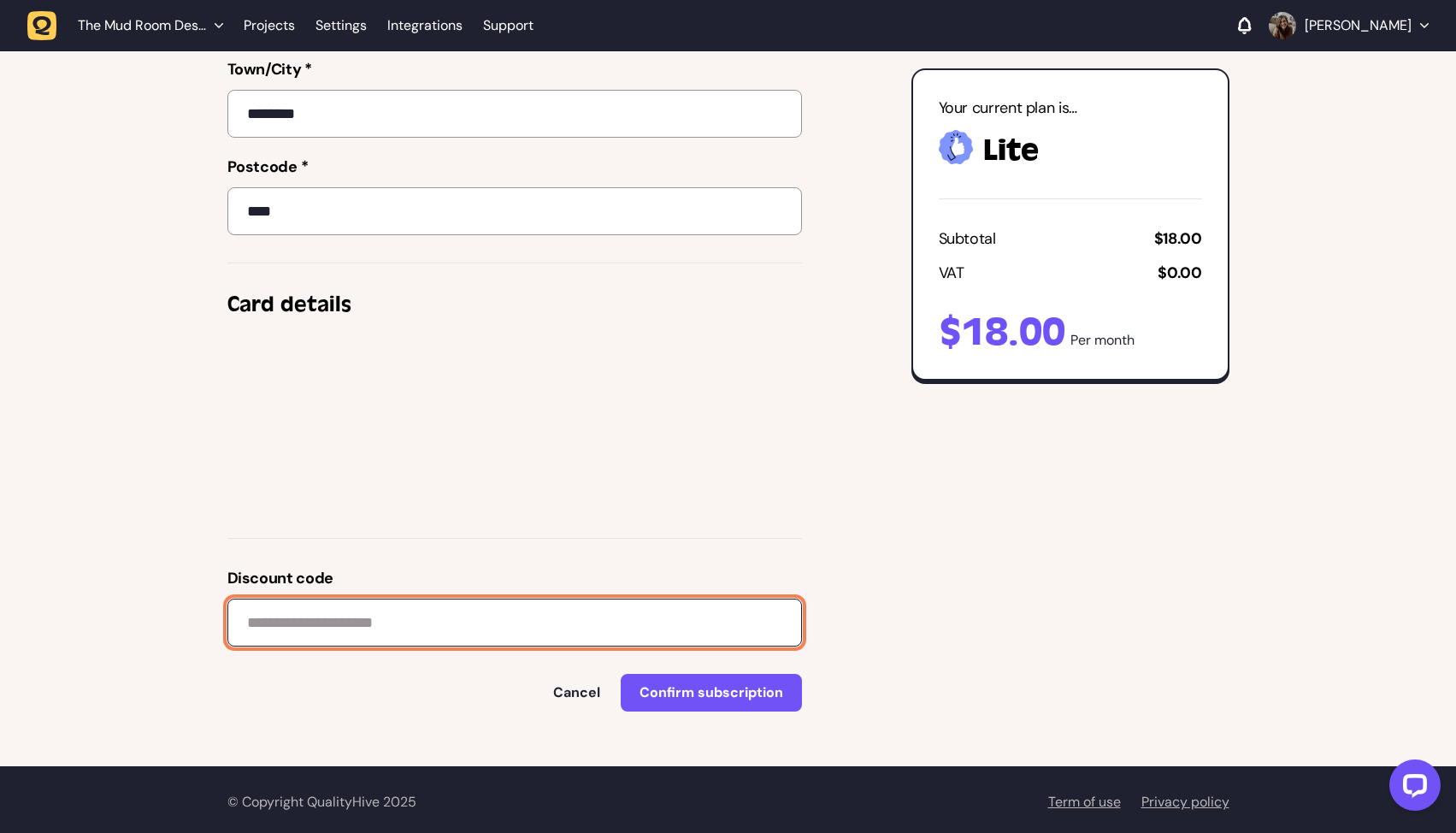
scroll to position [733, 0]
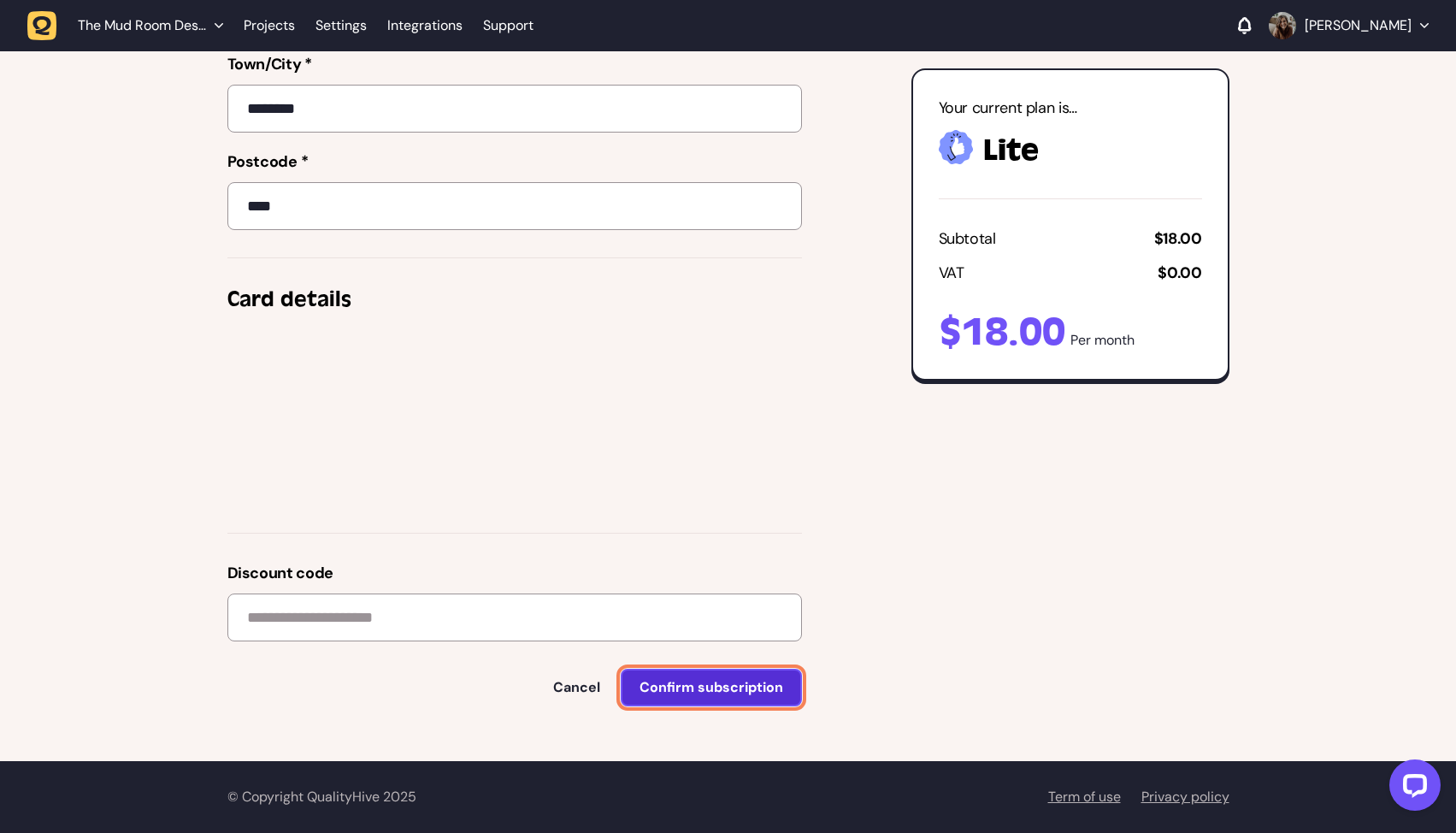
click at [680, 691] on span "Confirm subscription" at bounding box center [712, 687] width 144 height 18
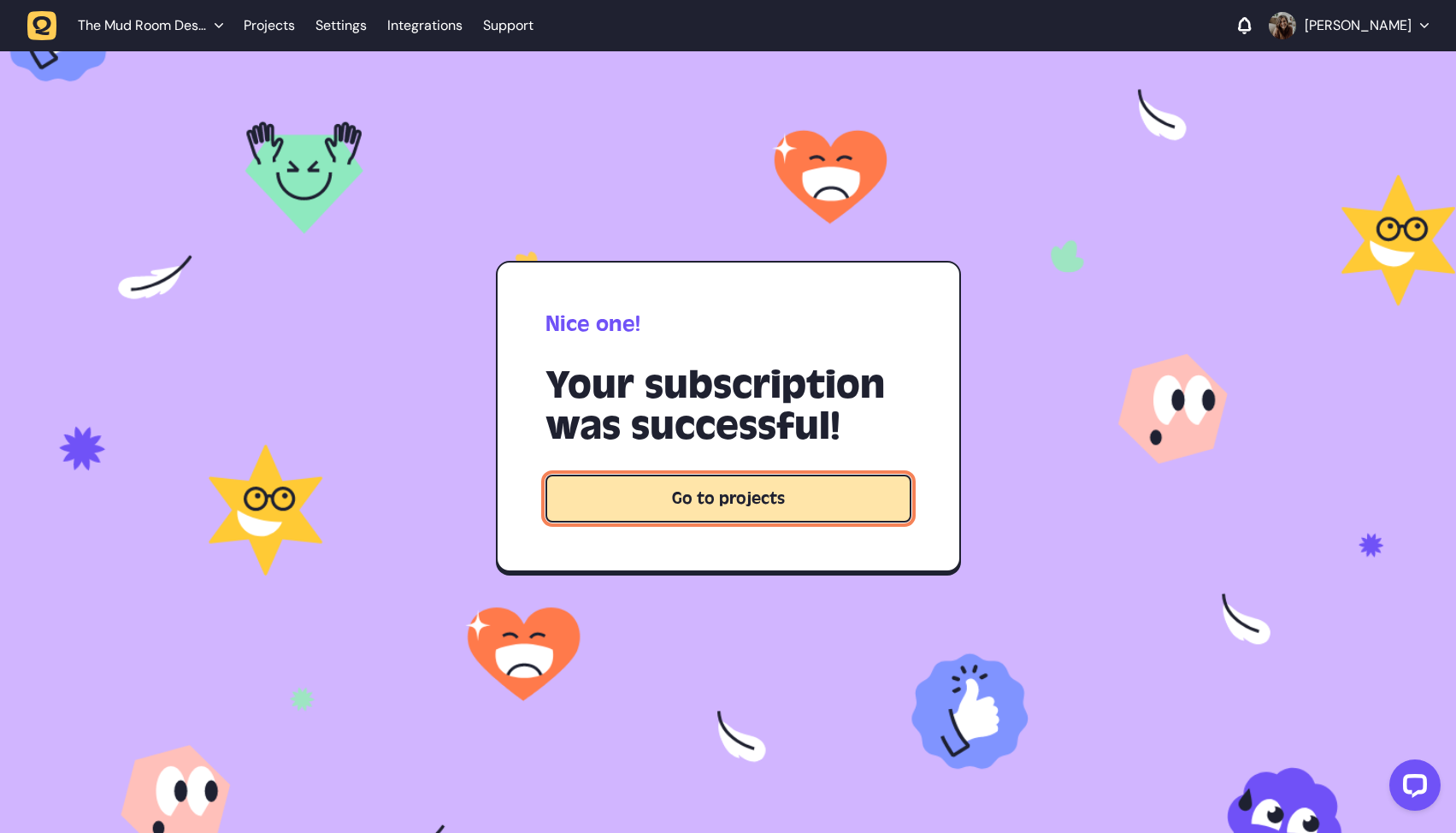
click at [684, 512] on button "Go to projects" at bounding box center [728, 498] width 366 height 48
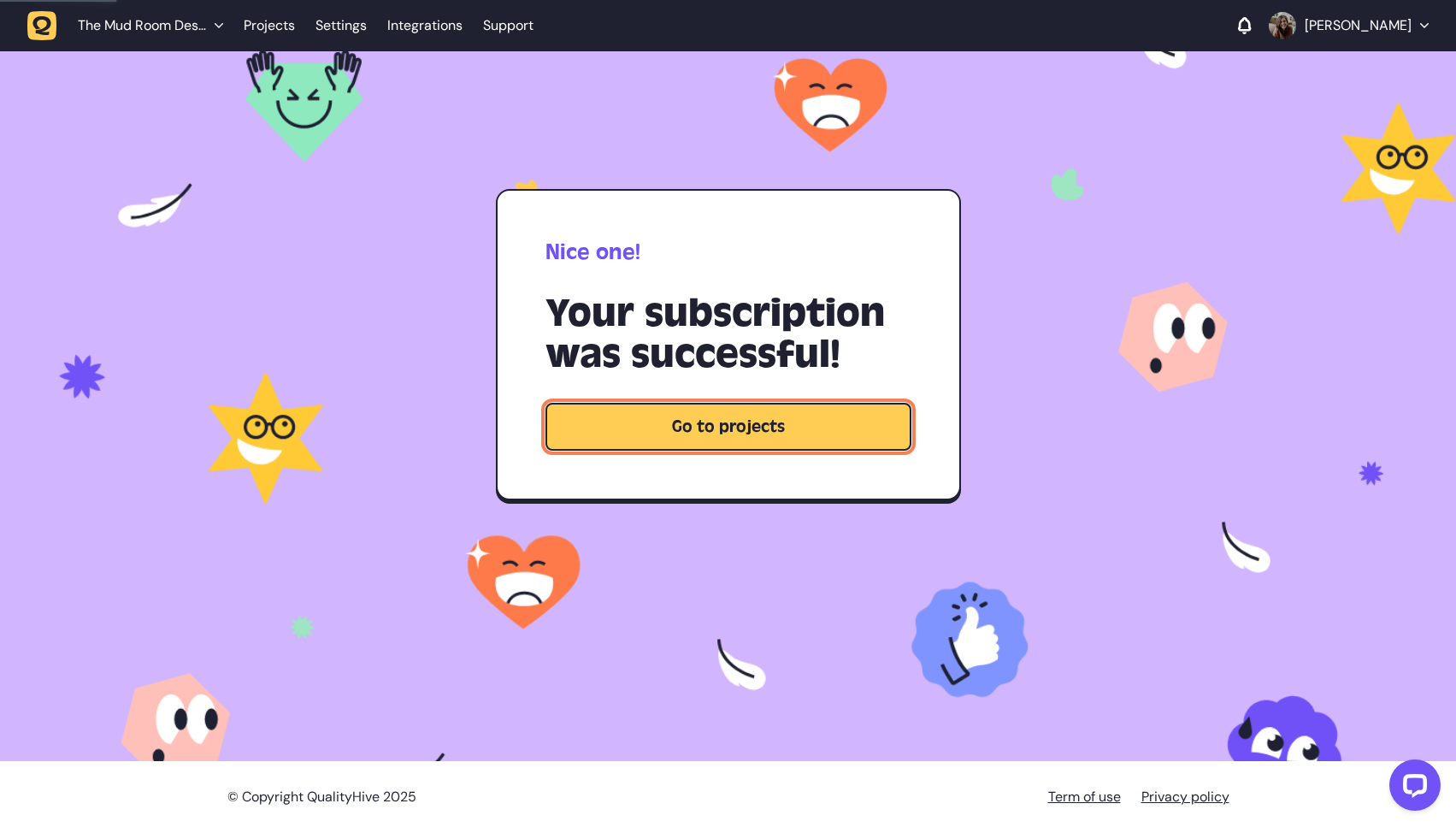
scroll to position [385, 0]
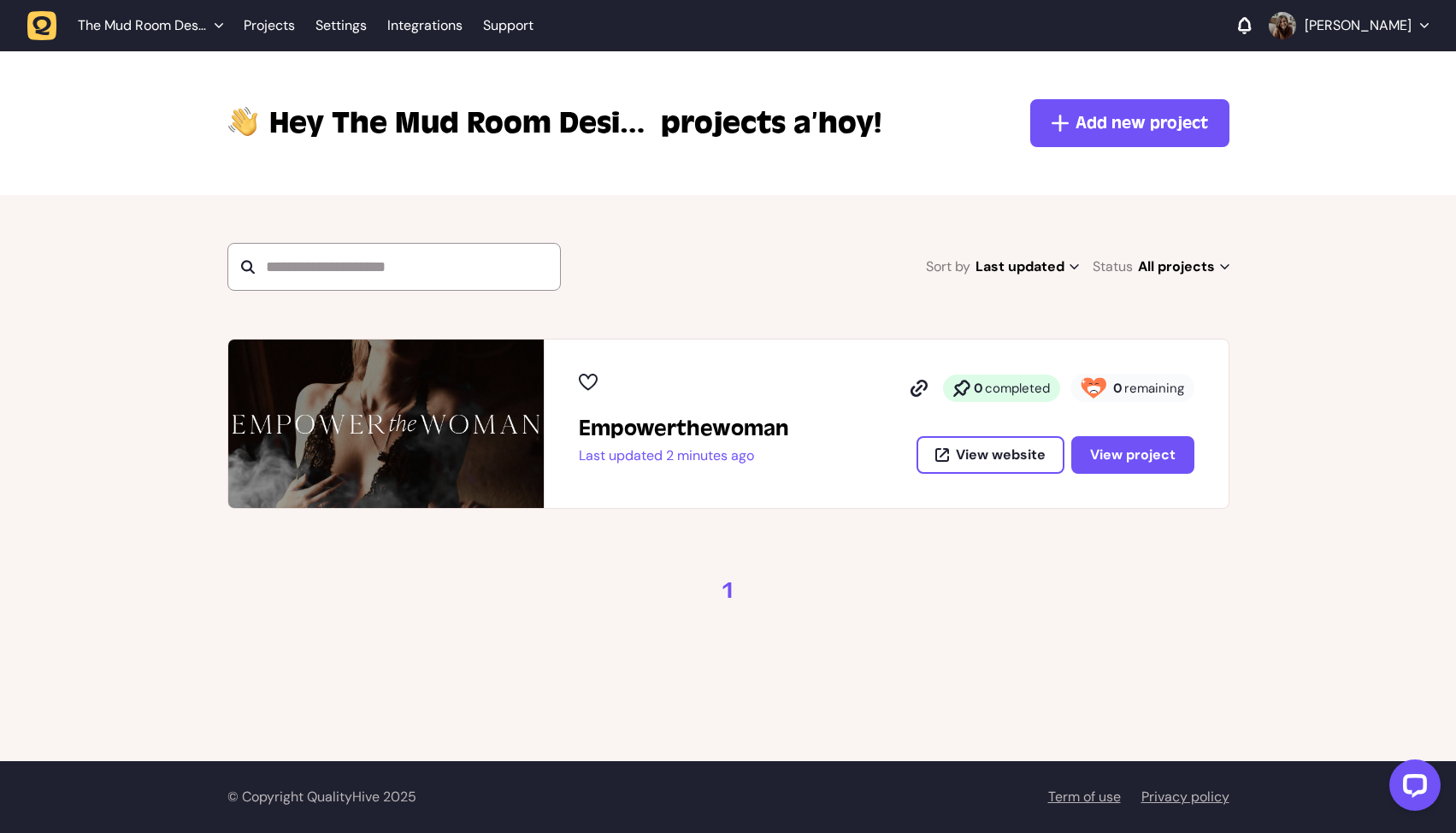
click at [731, 441] on div "Empowerthewoman Last updated 2 minutes ago" at bounding box center [684, 439] width 211 height 49
click at [1131, 465] on button "View project" at bounding box center [1132, 455] width 123 height 37
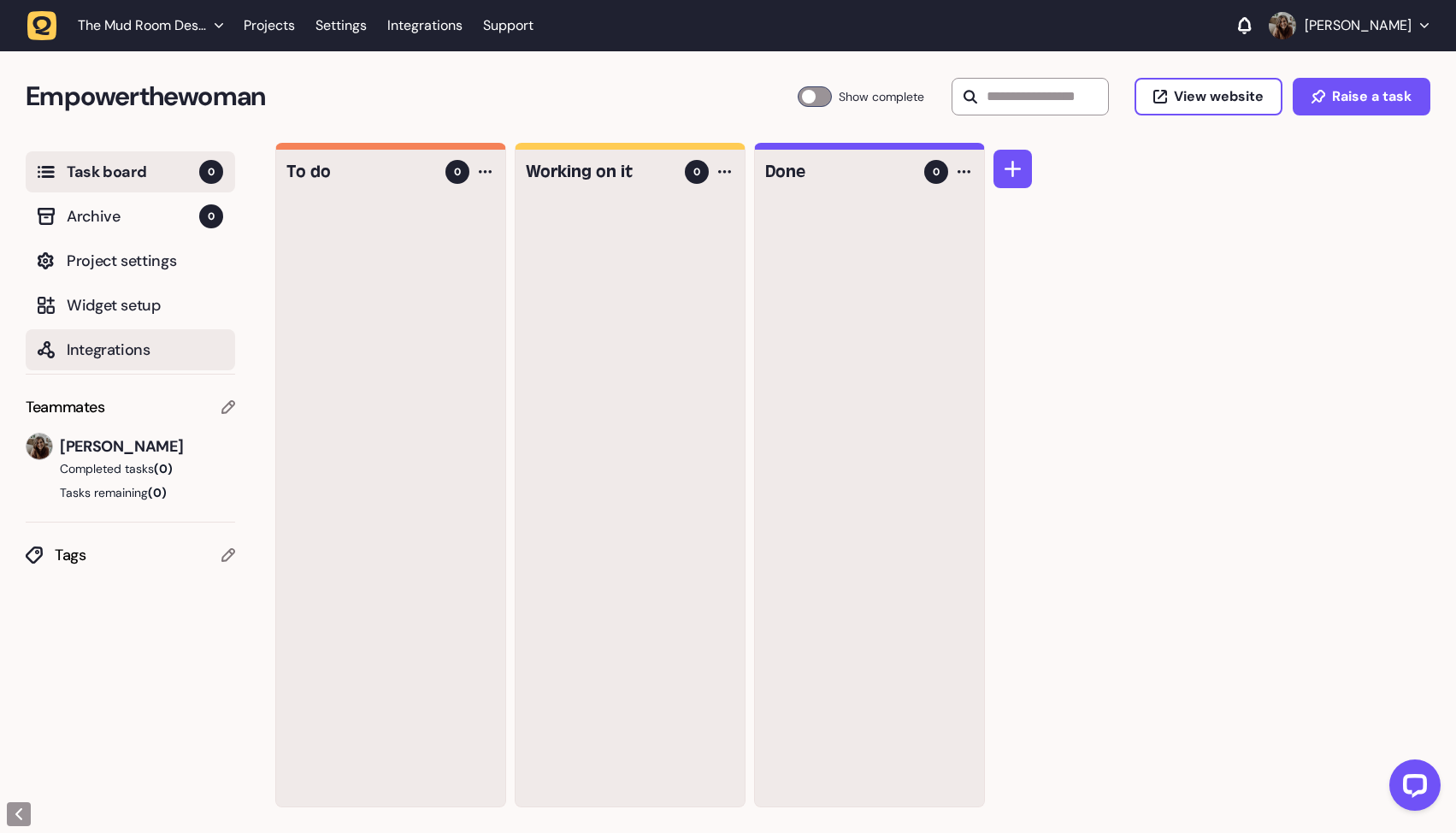
click at [101, 338] on span "Integrations" at bounding box center [145, 350] width 157 height 24
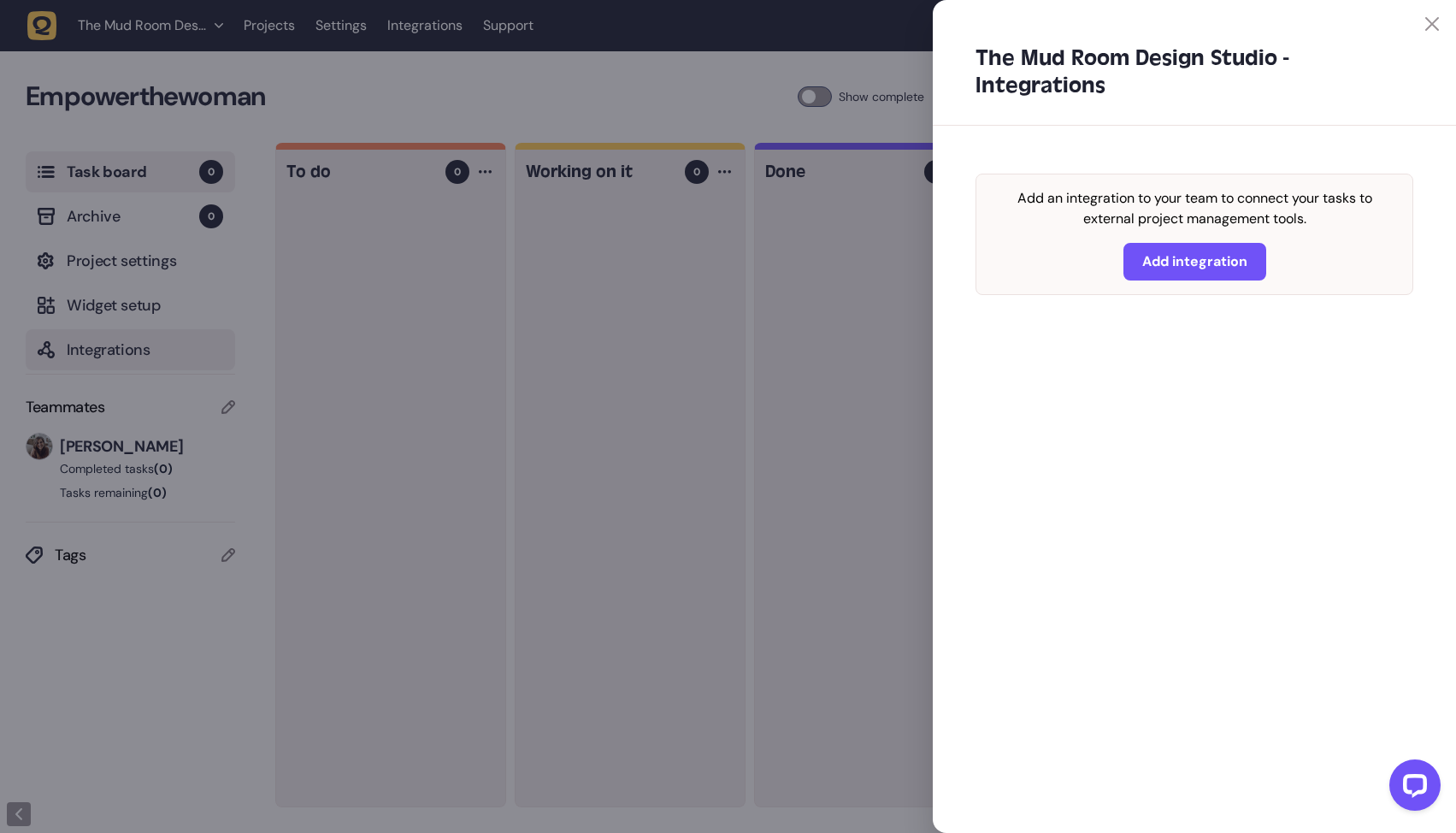
scroll to position [405, 0]
click at [1427, 25] on icon at bounding box center [1432, 24] width 14 height 14
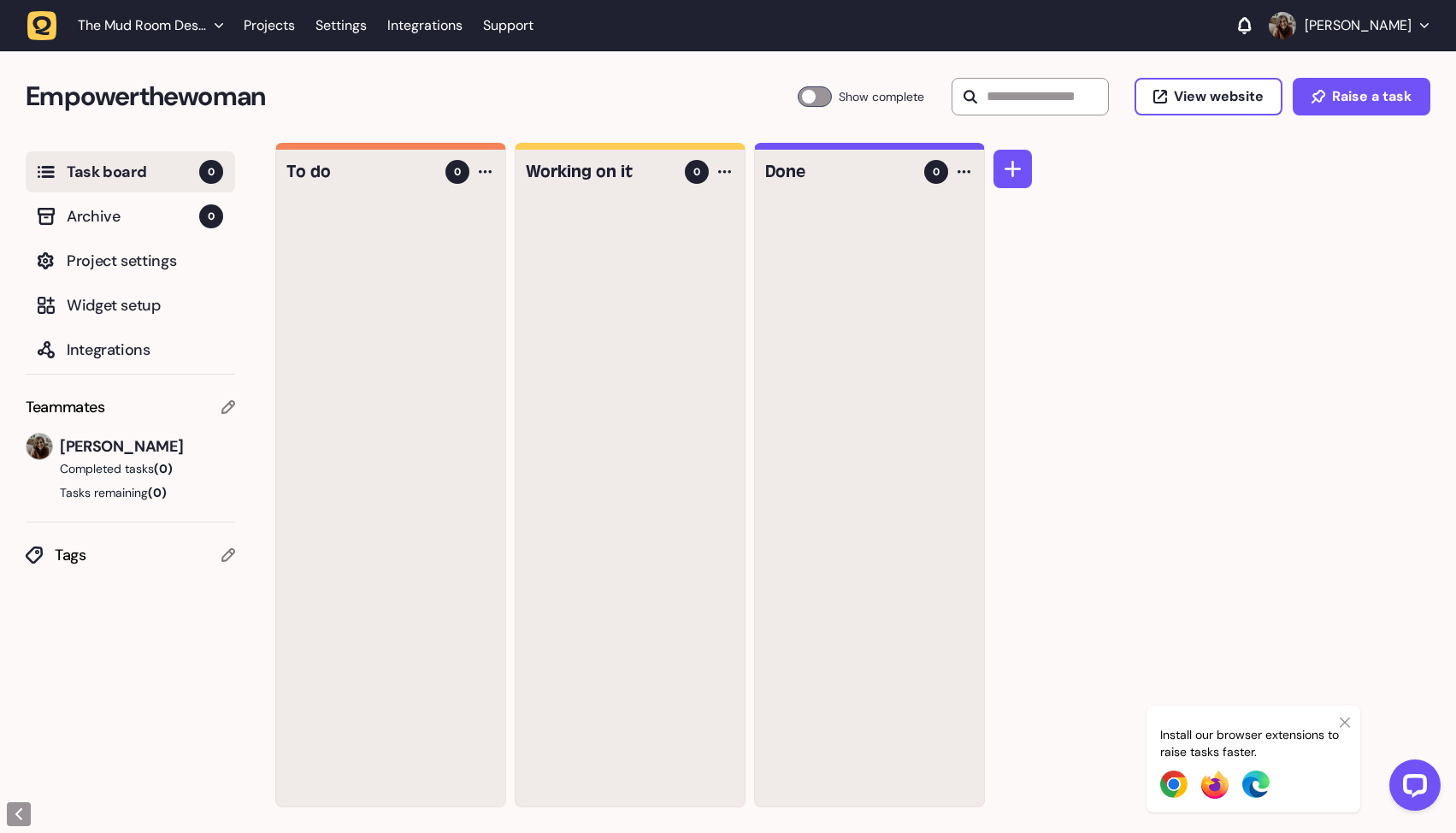
scroll to position [0, 0]
click at [97, 308] on span "Widget setup" at bounding box center [145, 306] width 157 height 24
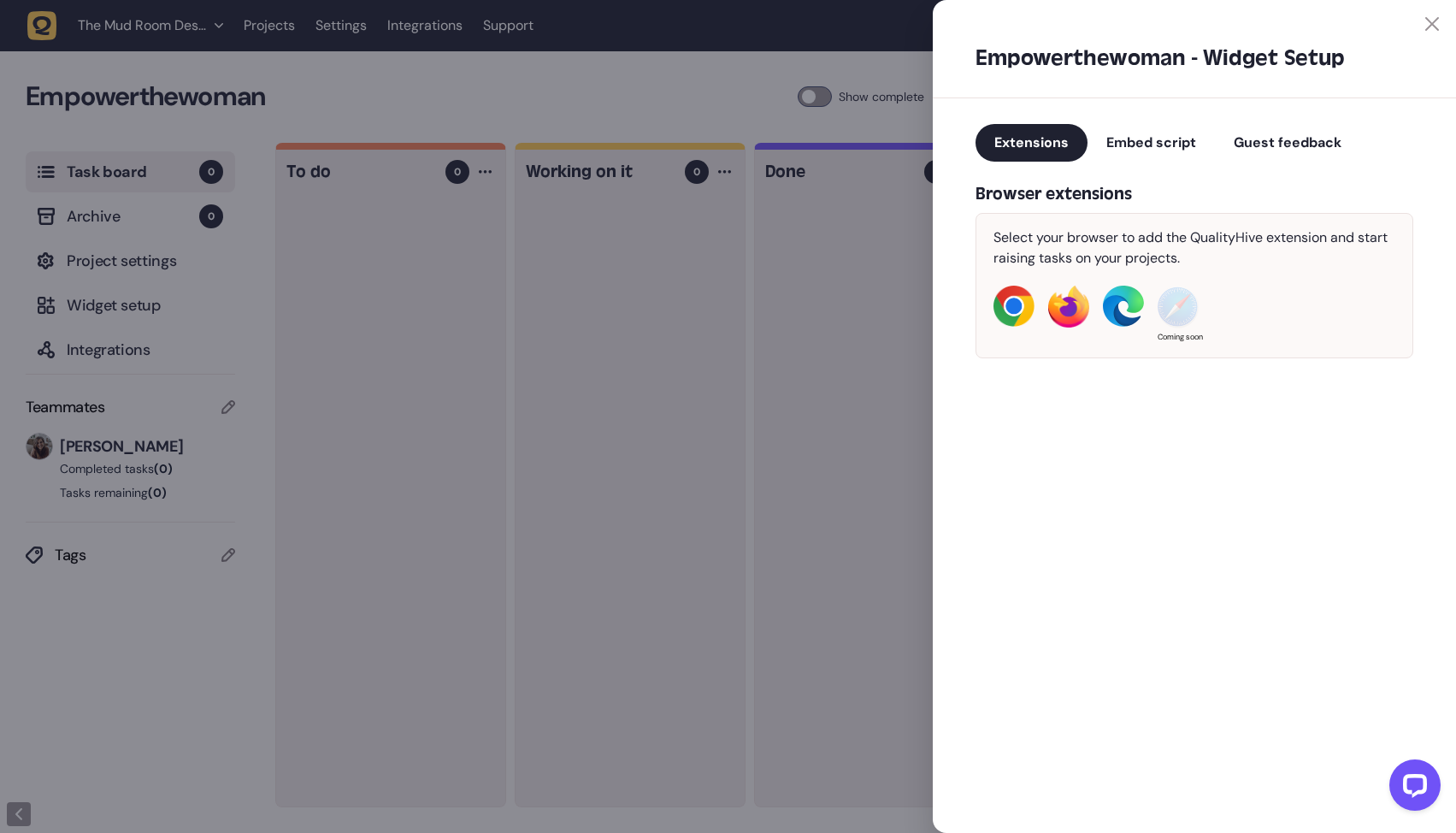
scroll to position [405, 0]
click at [1163, 147] on span "Embed script" at bounding box center [1151, 142] width 90 height 18
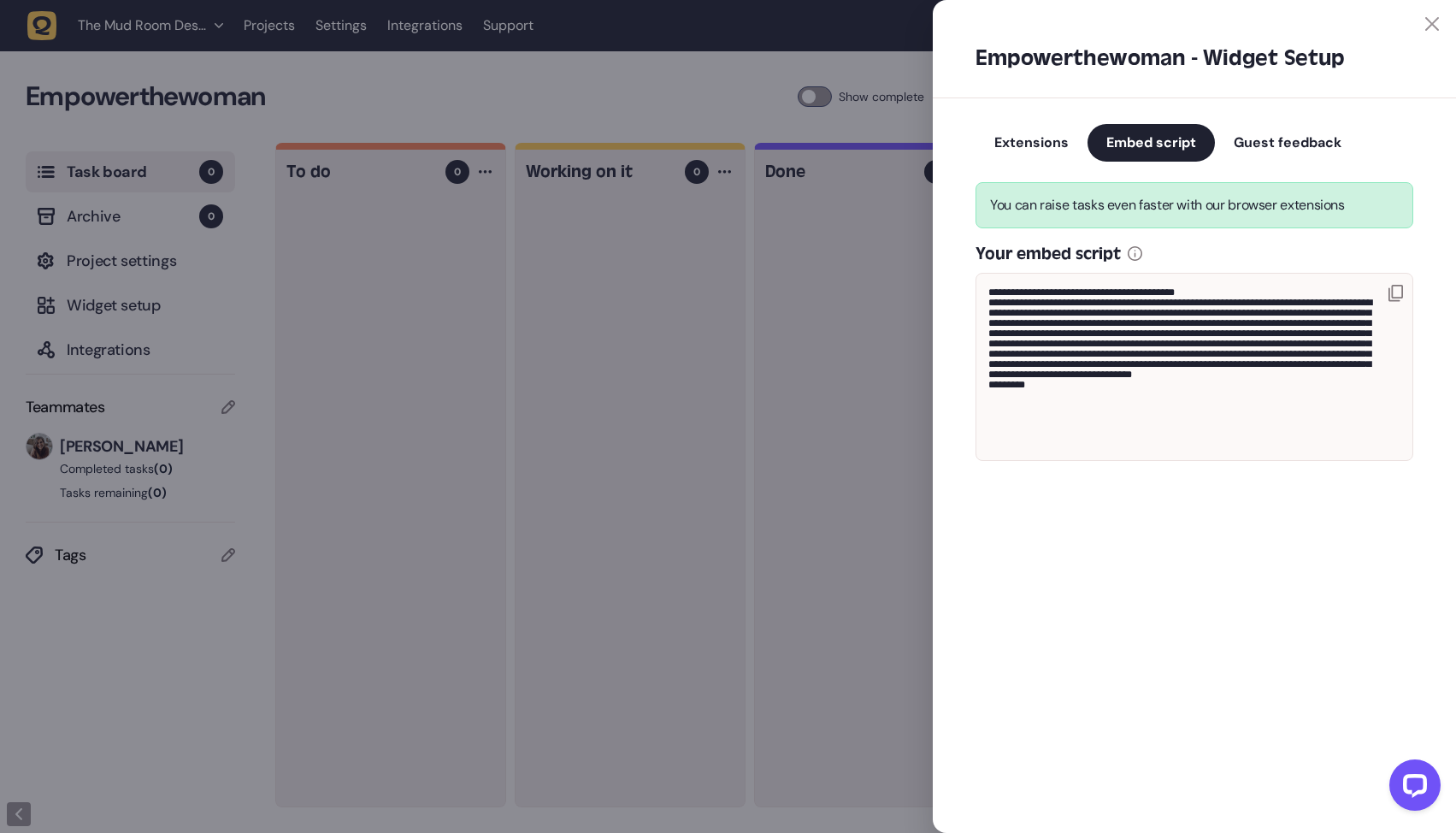
click at [1398, 295] on icon at bounding box center [1395, 292] width 15 height 17
click at [1293, 142] on span "Guest feedback" at bounding box center [1287, 142] width 107 height 18
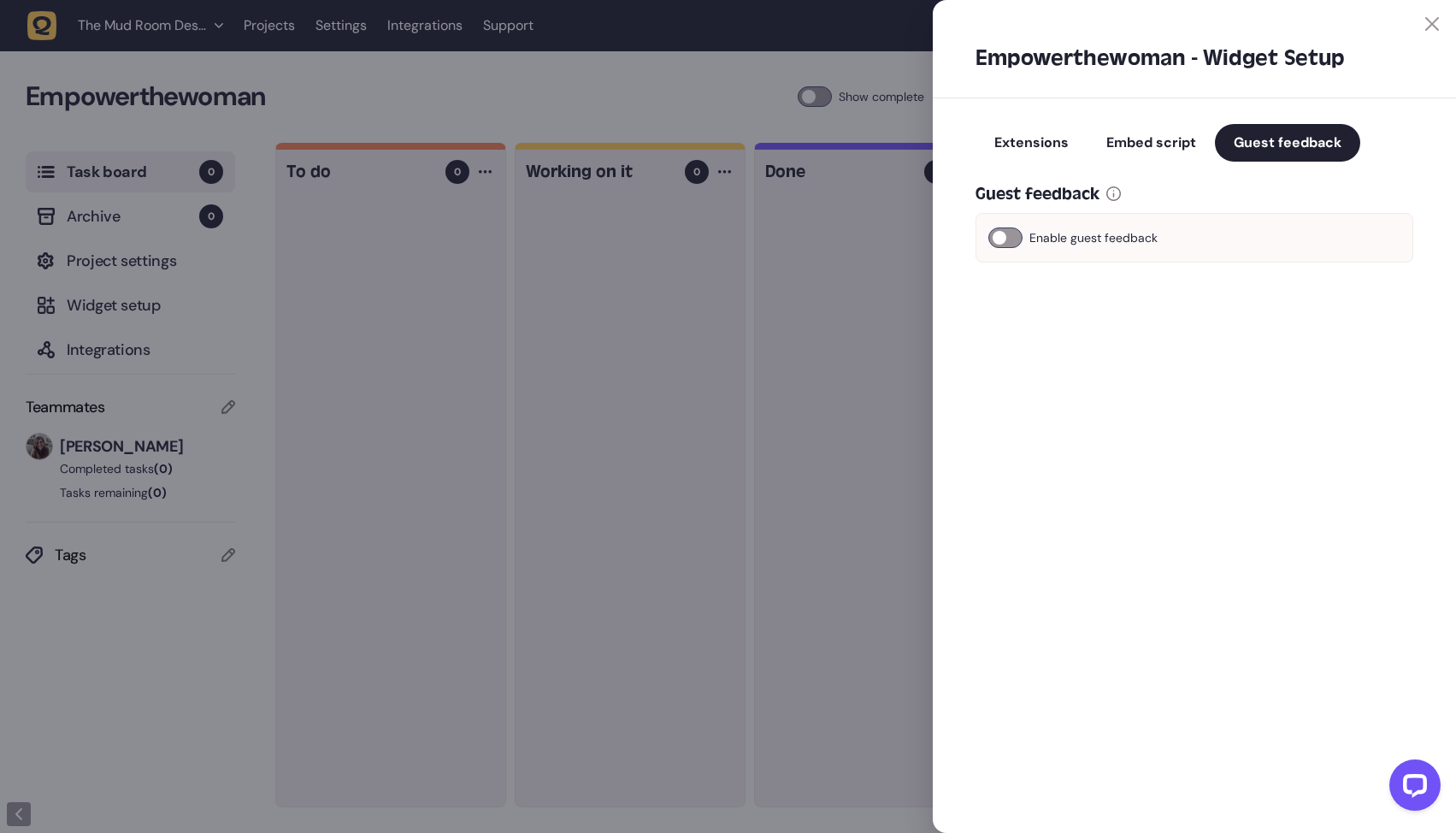
click at [1015, 240] on div at bounding box center [1005, 237] width 34 height 21
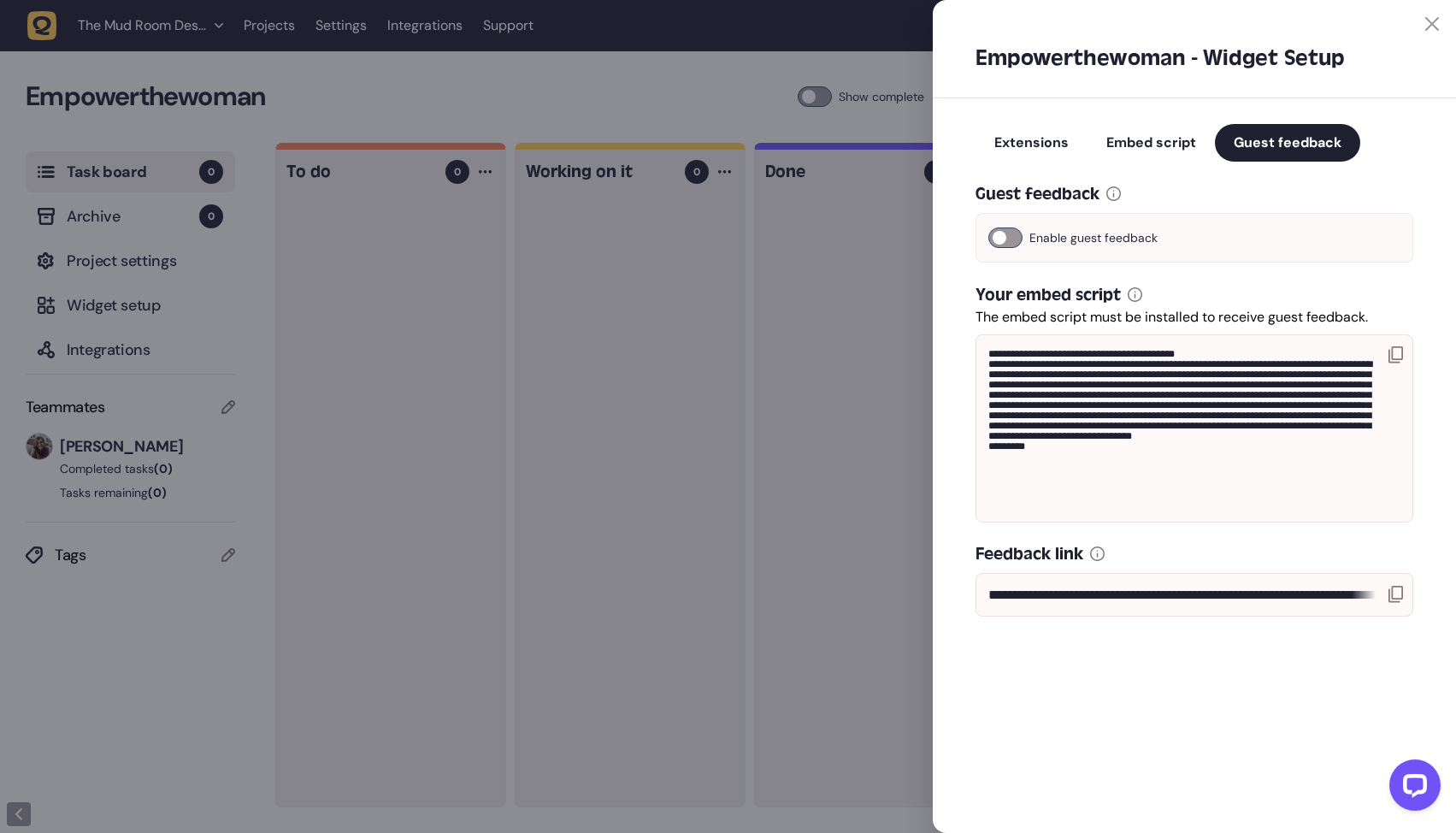
click at [1397, 352] on icon at bounding box center [1395, 354] width 15 height 17
click at [1399, 596] on icon at bounding box center [1395, 594] width 15 height 17
click at [1395, 594] on icon at bounding box center [1395, 594] width 15 height 17
